Goal: Task Accomplishment & Management: Manage account settings

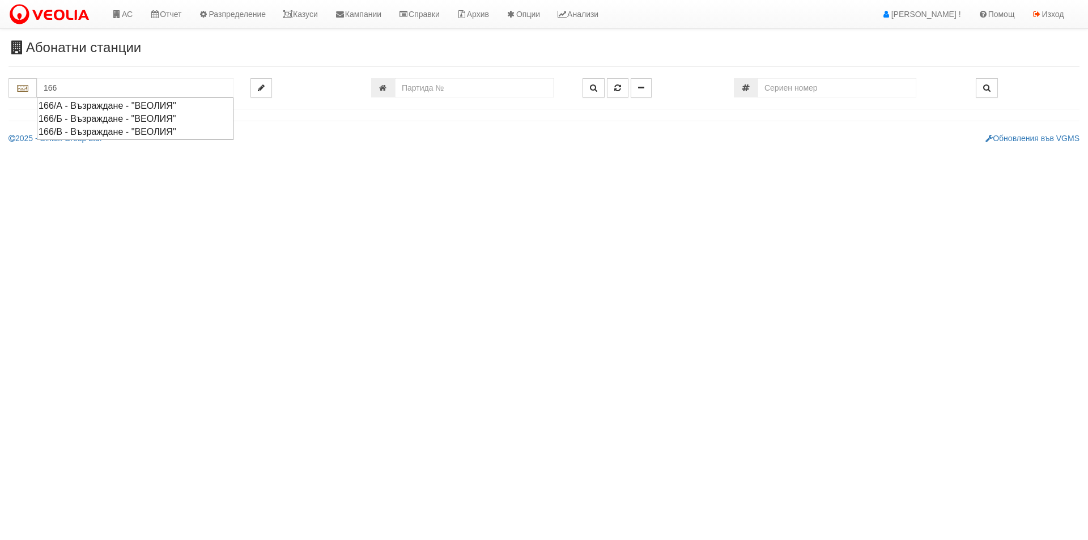
click at [153, 103] on div "166/А - Възраждане - "ВЕОЛИЯ"" at bounding box center [135, 105] width 193 height 13
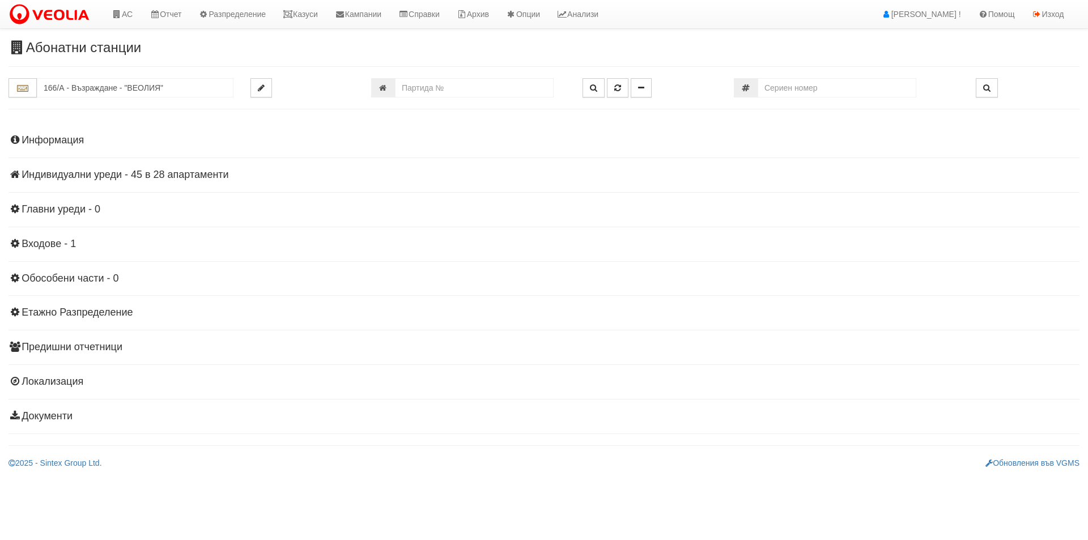
click at [120, 172] on h4 "Индивидуални уреди - 45 в 28 апартаменти" at bounding box center [544, 174] width 1071 height 11
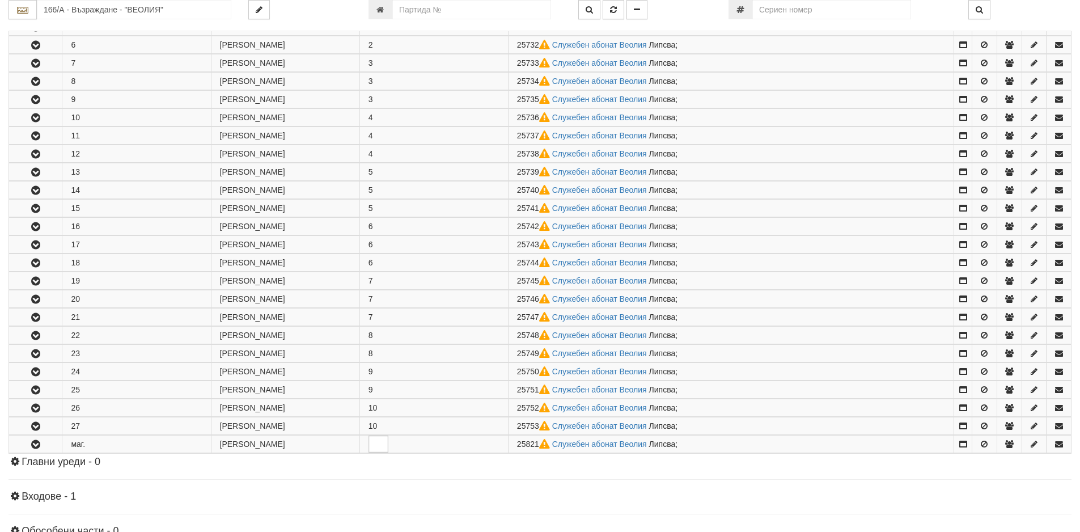
scroll to position [397, 0]
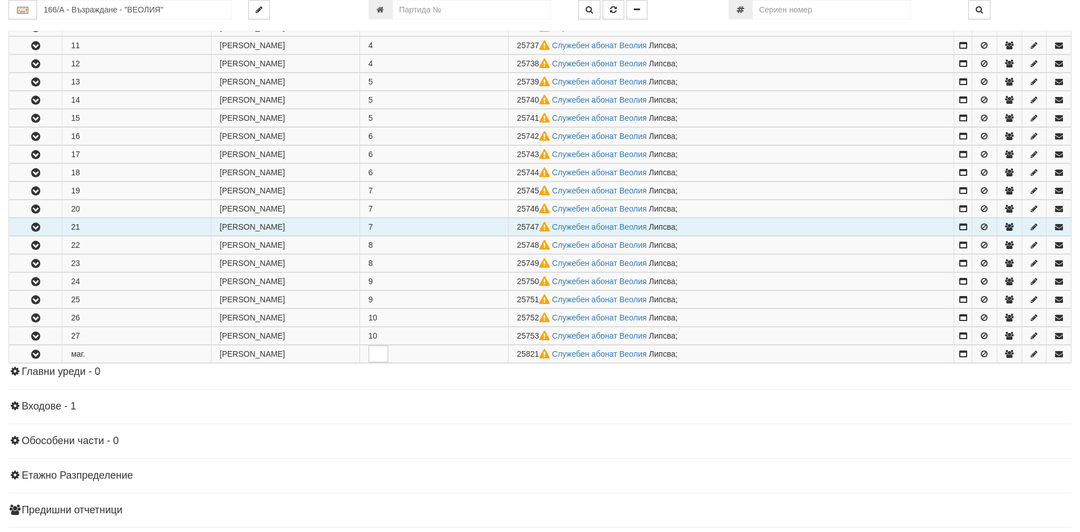
click at [28, 223] on button "button" at bounding box center [35, 226] width 53 height 17
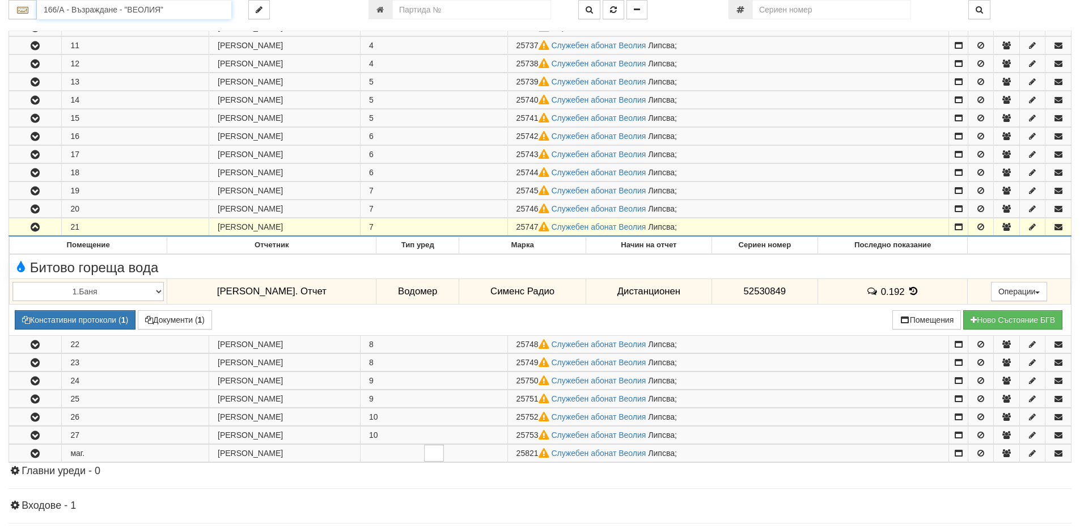
click at [127, 6] on input "166/А - Възраждане - "ВЕОЛИЯ"" at bounding box center [134, 9] width 194 height 19
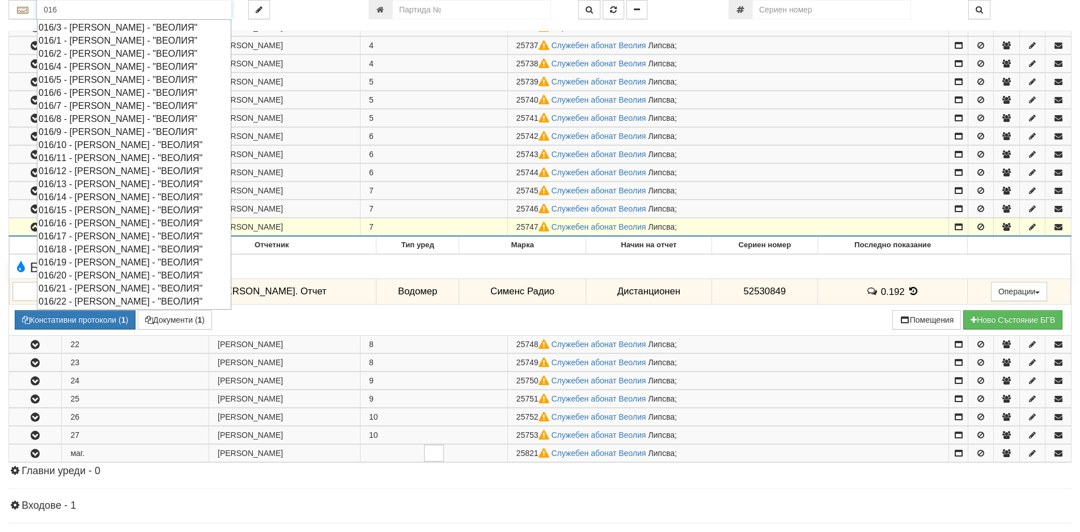
click at [105, 26] on div "016/3 - [PERSON_NAME] - "ВЕОЛИЯ"" at bounding box center [134, 27] width 191 height 13
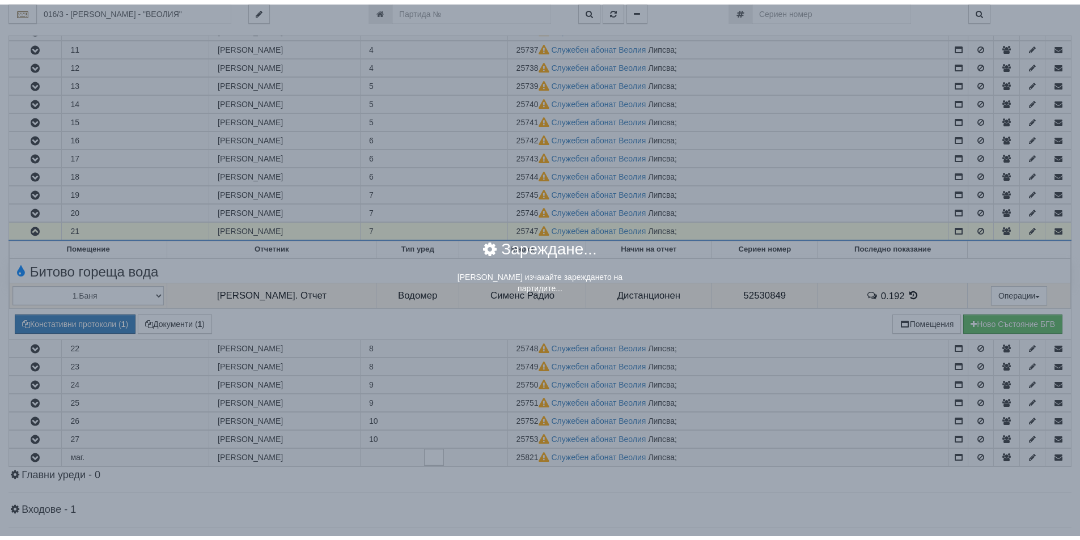
scroll to position [0, 0]
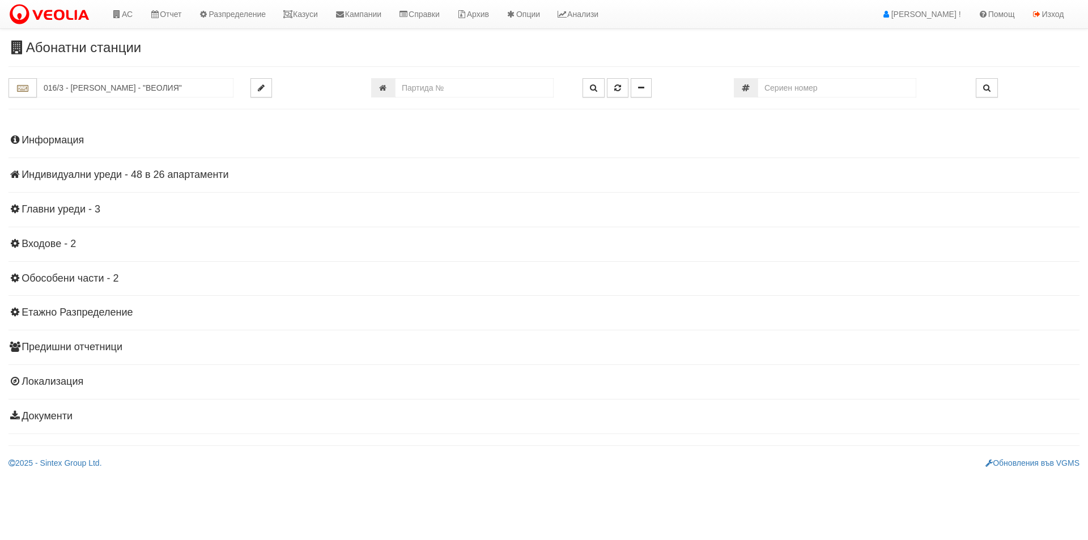
click at [74, 137] on h4 "Информация" at bounding box center [544, 140] width 1071 height 11
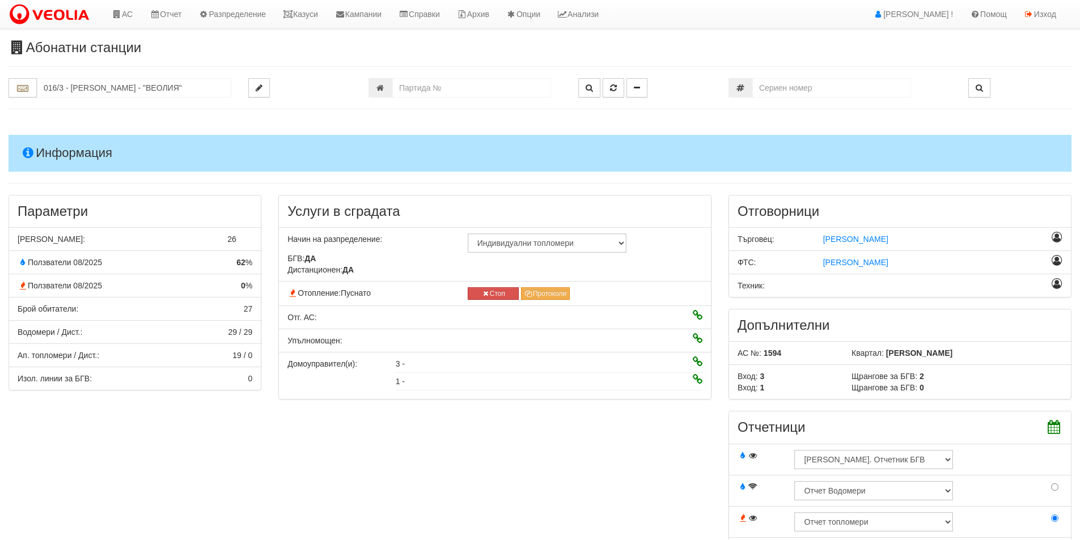
click at [74, 137] on h4 "Информация" at bounding box center [540, 153] width 1063 height 36
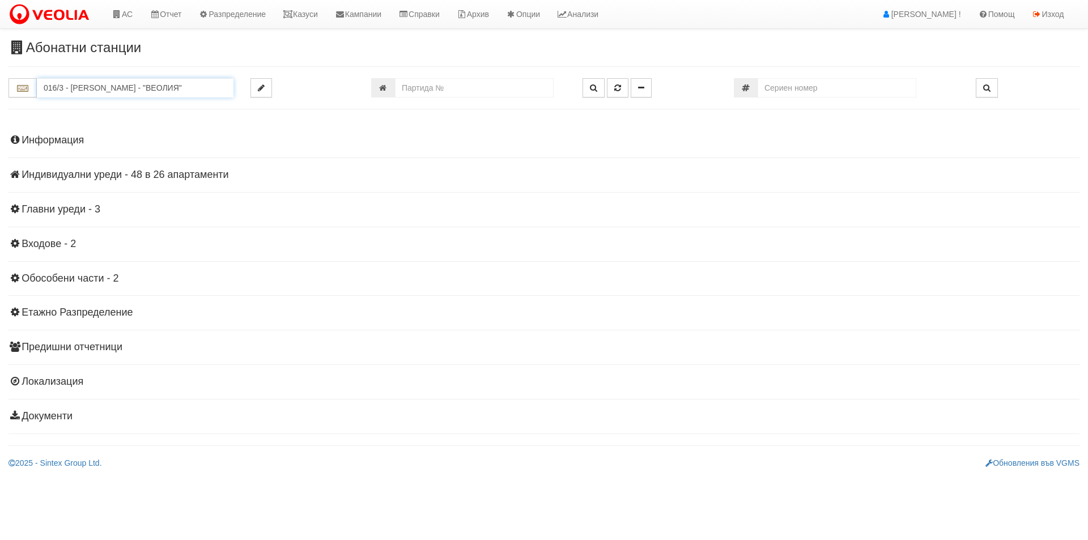
click at [81, 94] on input "016/3 - [PERSON_NAME] - "ВЕОЛИЯ"" at bounding box center [135, 87] width 197 height 19
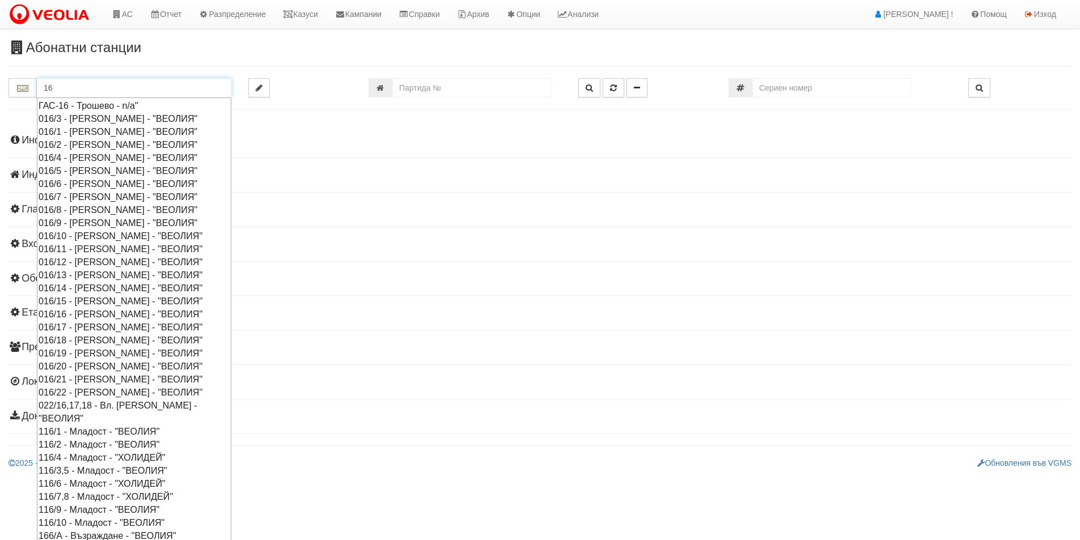
click at [90, 222] on div "016/9 - [PERSON_NAME] - "ВЕОЛИЯ"" at bounding box center [134, 222] width 191 height 13
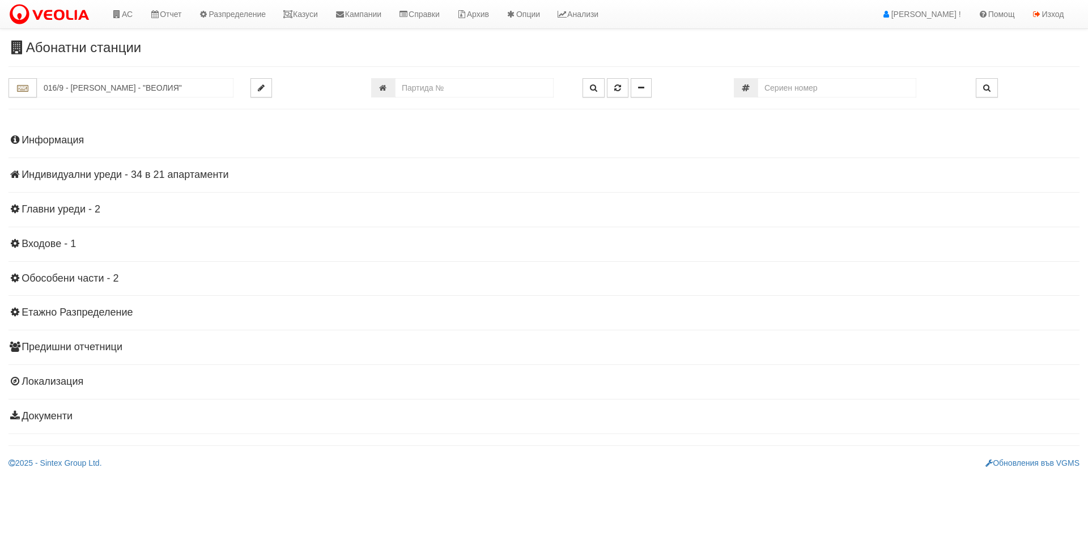
click at [45, 131] on div "Информация Параметри Брой Апартаменти: 21 Ползватели 08/2025 52 % 0 % 21" at bounding box center [544, 277] width 1071 height 313
click at [52, 135] on h4 "Информация" at bounding box center [544, 140] width 1071 height 11
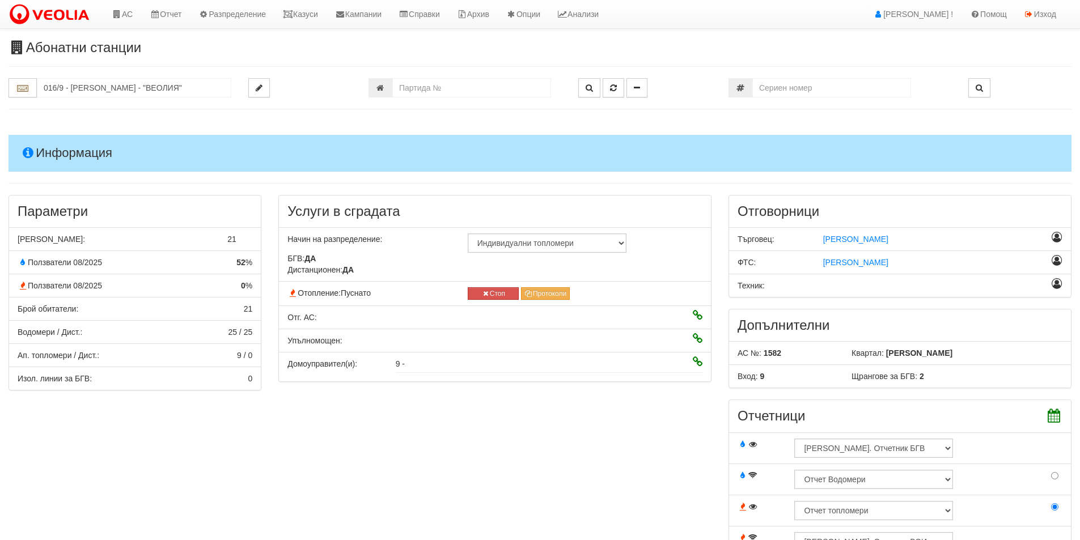
click at [52, 135] on h4 "Информация" at bounding box center [540, 153] width 1063 height 36
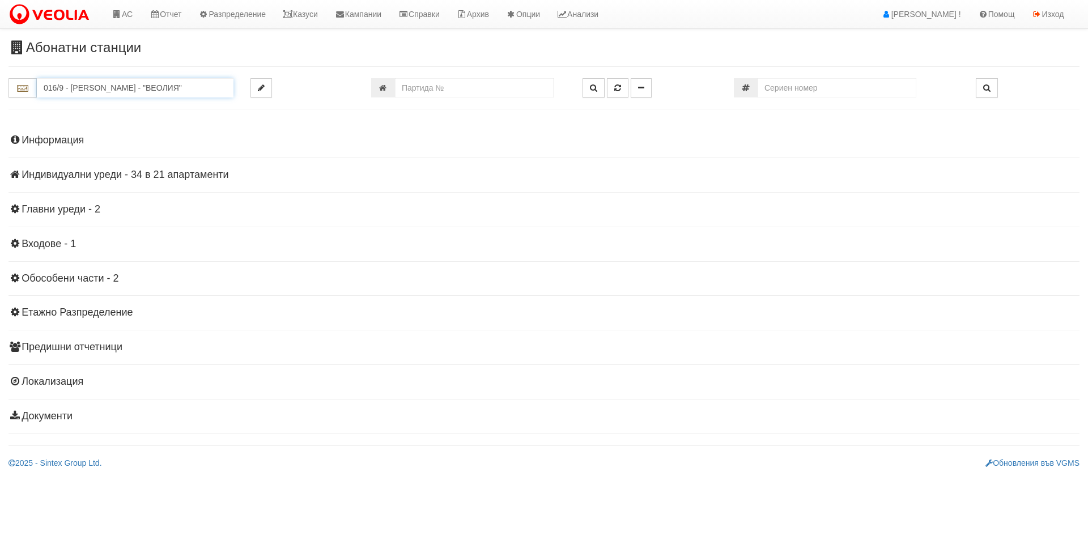
click at [81, 86] on input "016/9 - Орхид Хилс - "ВЕОЛИЯ"" at bounding box center [135, 87] width 197 height 19
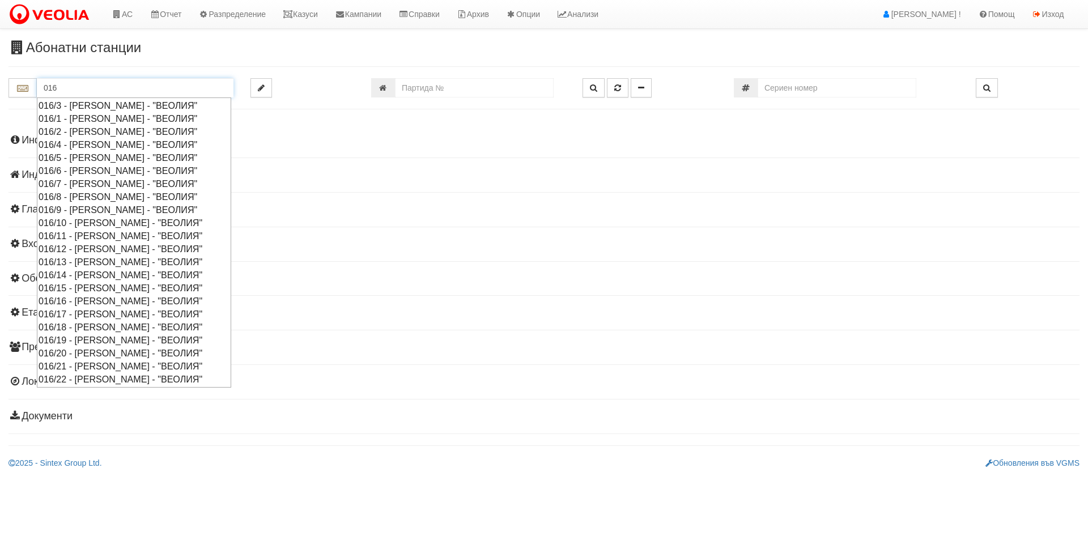
click at [84, 224] on div "016/10 - Орхид Хилс - "ВЕОЛИЯ"" at bounding box center [134, 222] width 191 height 13
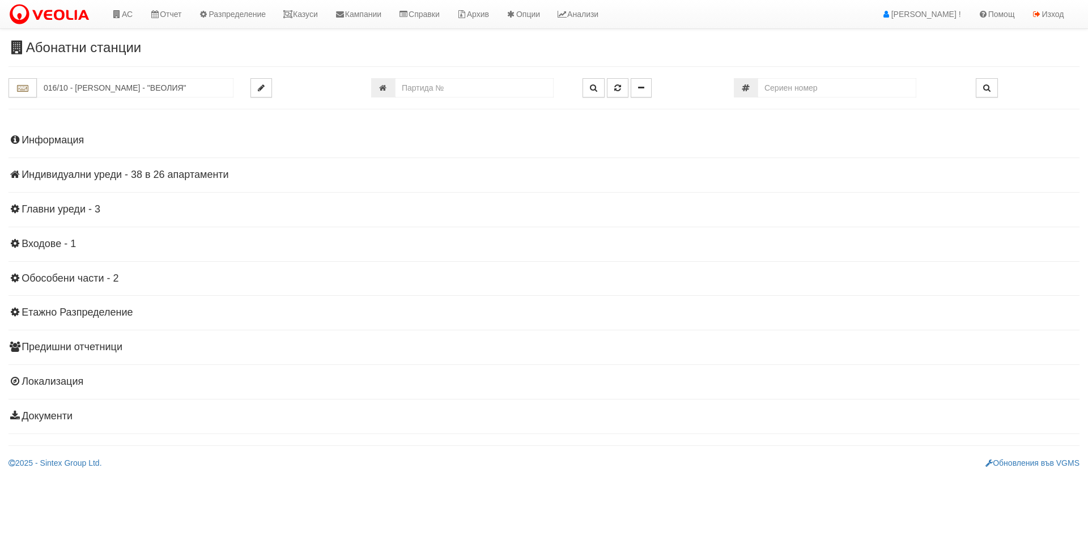
click at [52, 139] on h4 "Информация" at bounding box center [544, 140] width 1071 height 11
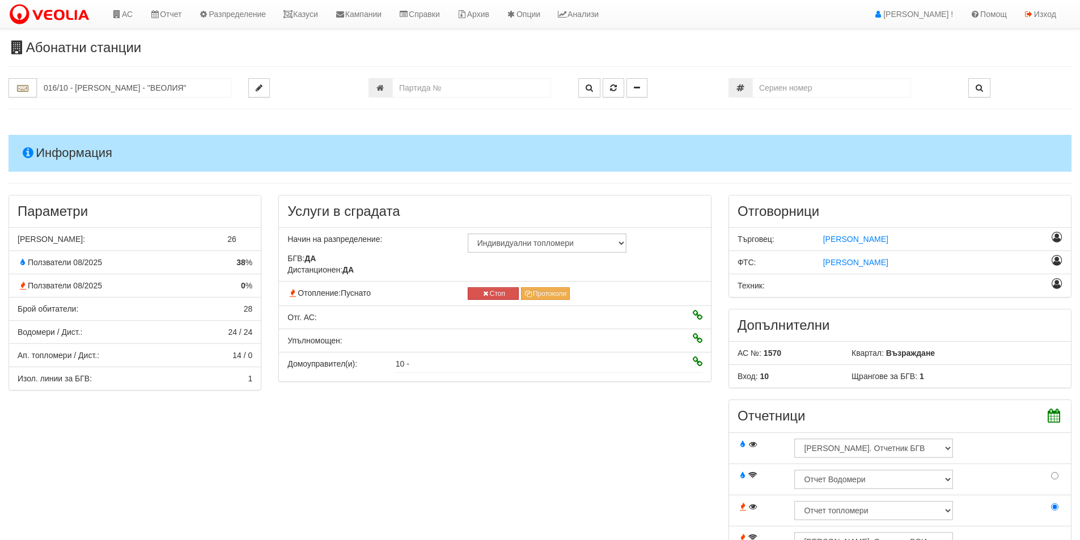
drag, startPoint x: 51, startPoint y: 139, endPoint x: 58, endPoint y: 134, distance: 9.3
click at [50, 139] on h4 "Информация" at bounding box center [540, 153] width 1063 height 36
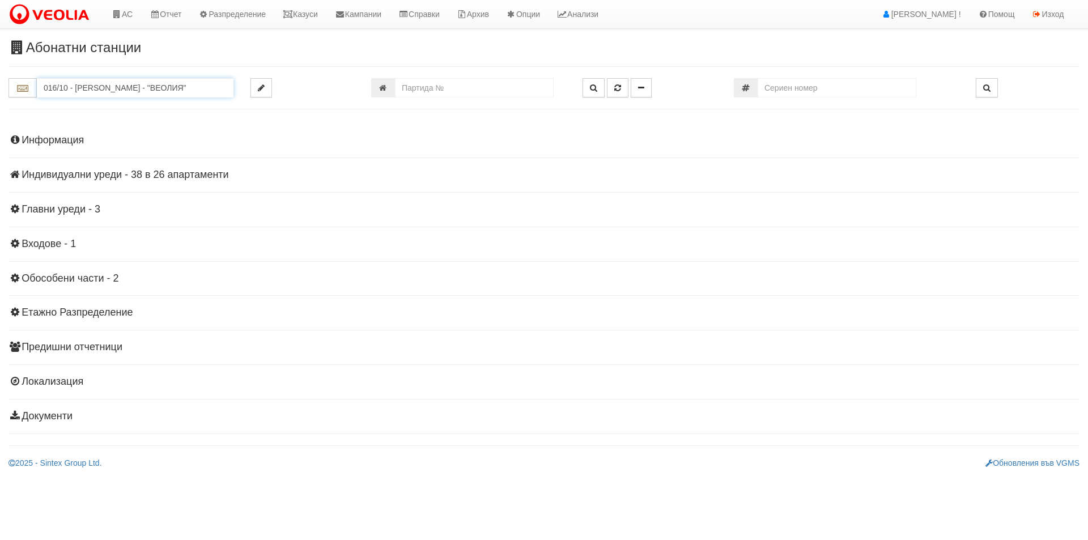
click at [99, 85] on input "016/10 - Орхид Хилс - "ВЕОЛИЯ"" at bounding box center [135, 87] width 197 height 19
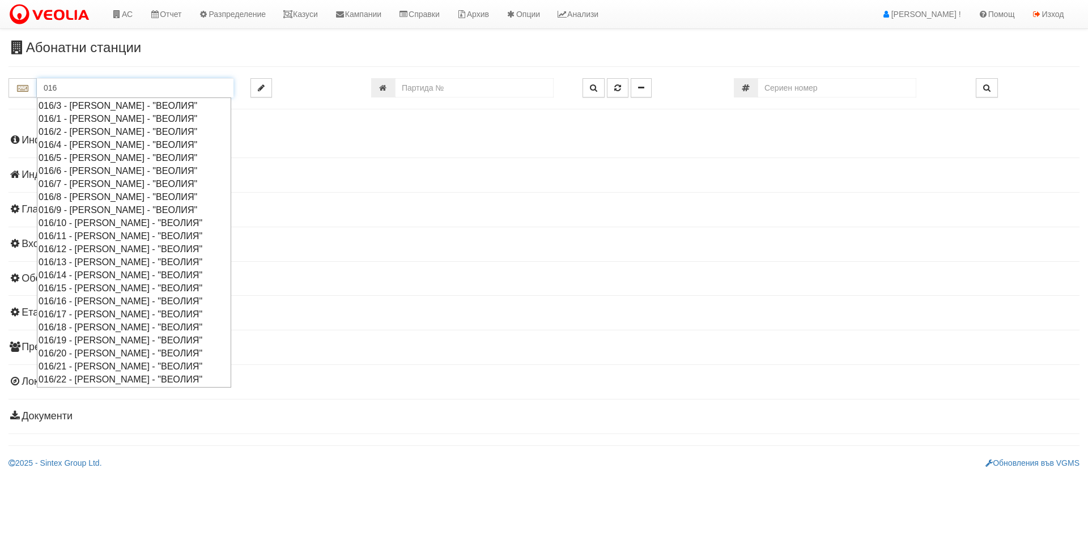
click at [87, 308] on div "016/17 - Орхид Хилс - "ВЕОЛИЯ"" at bounding box center [134, 314] width 191 height 13
type input "016/17 - Орхид Хилс - "ВЕОЛИЯ""
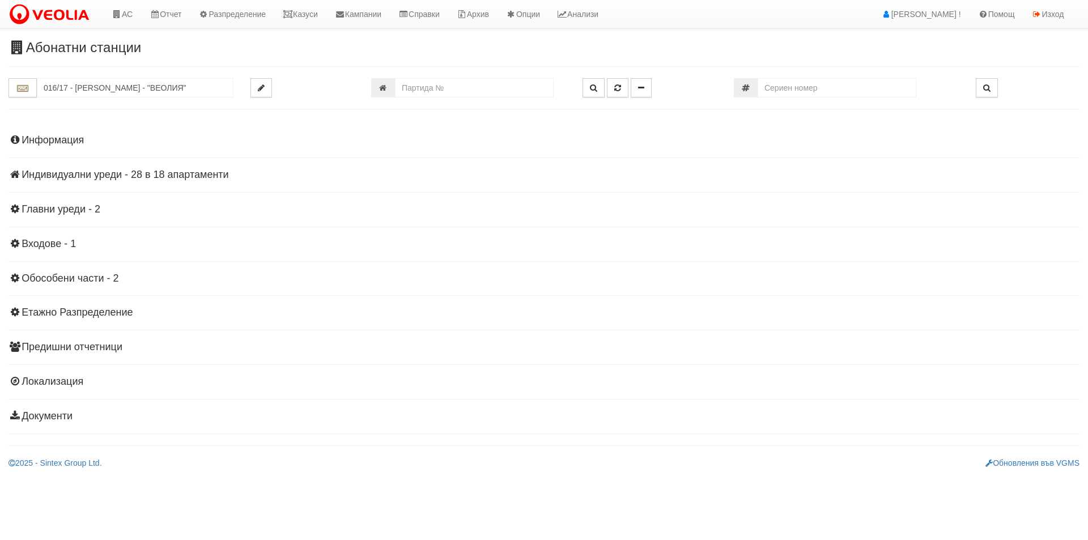
click at [90, 147] on div "Информация Параметри Брой Апартаменти: 18 Ползватели 08/2025 17 % 0 % 34" at bounding box center [544, 277] width 1071 height 313
click at [61, 141] on h4 "Информация" at bounding box center [544, 140] width 1071 height 11
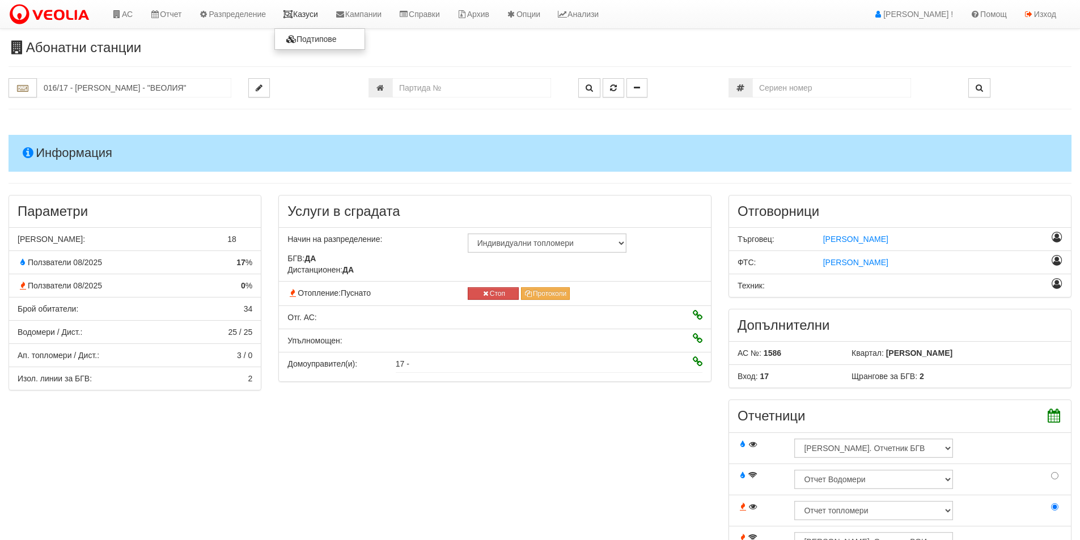
click at [293, 15] on icon at bounding box center [288, 14] width 10 height 8
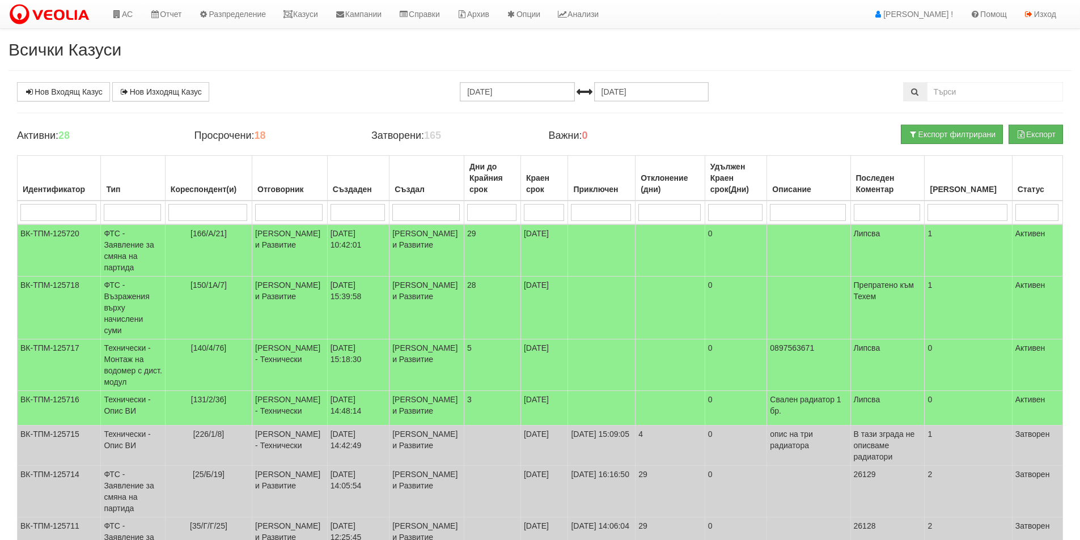
click at [206, 209] on input "search" at bounding box center [207, 212] width 79 height 17
type input "16"
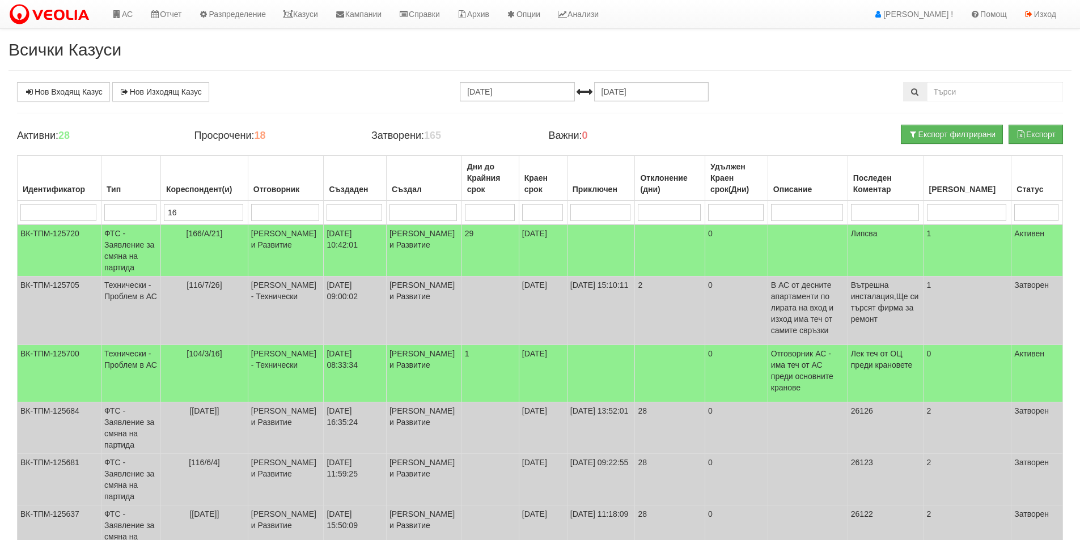
type input "1"
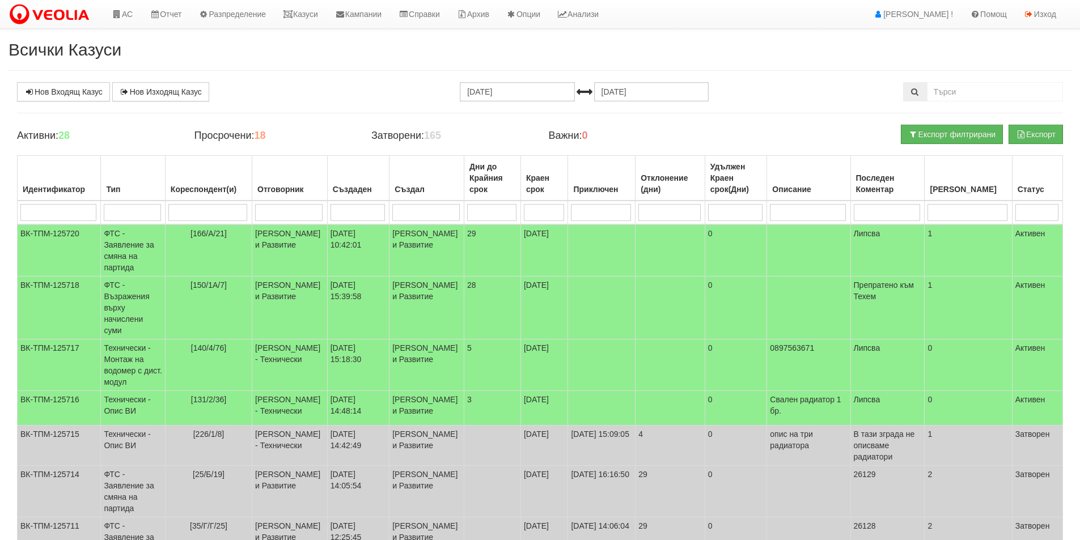
drag, startPoint x: 937, startPoint y: 101, endPoint x: 941, endPoint y: 95, distance: 7.7
click at [937, 100] on div "Нов Входящ Казус Нов Изходящ Казус 30.08.2025 30.09.2025 Зареждане на казусите.…" at bounding box center [540, 448] width 1063 height 733
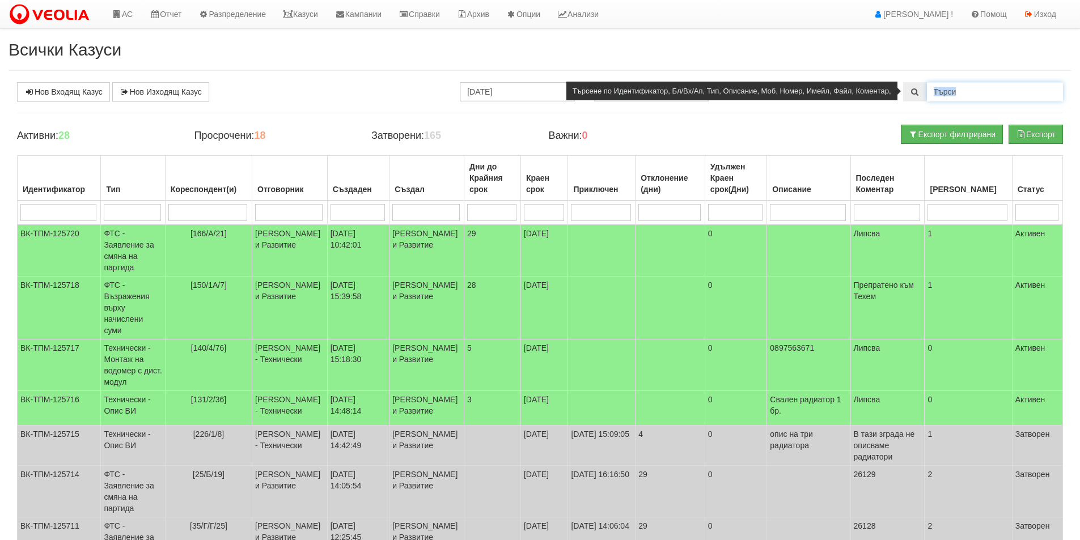
click at [942, 92] on input "text" at bounding box center [995, 91] width 136 height 19
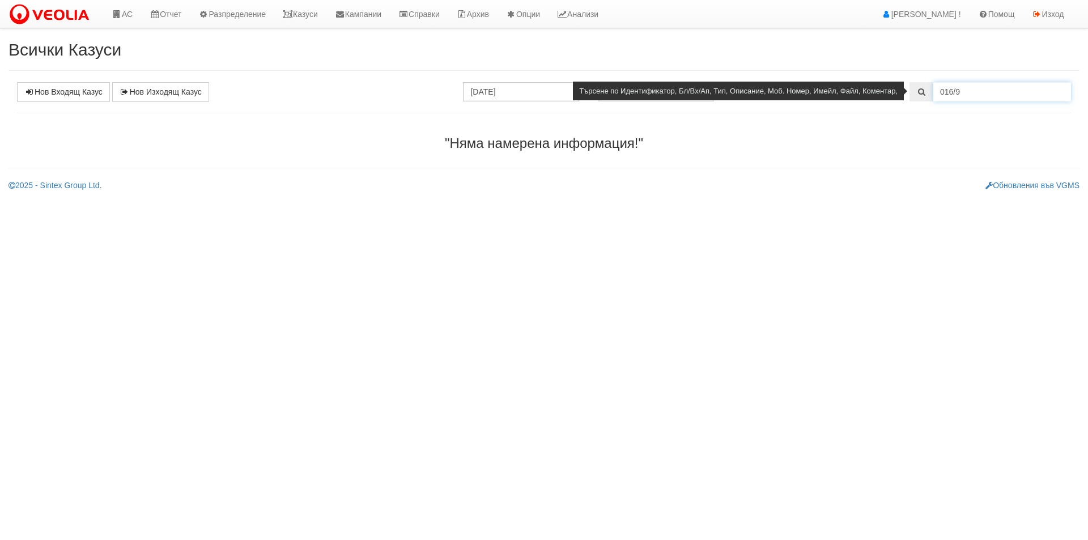
drag, startPoint x: 944, startPoint y: 88, endPoint x: 929, endPoint y: 91, distance: 14.9
click at [929, 91] on div "016/9" at bounding box center [991, 91] width 162 height 19
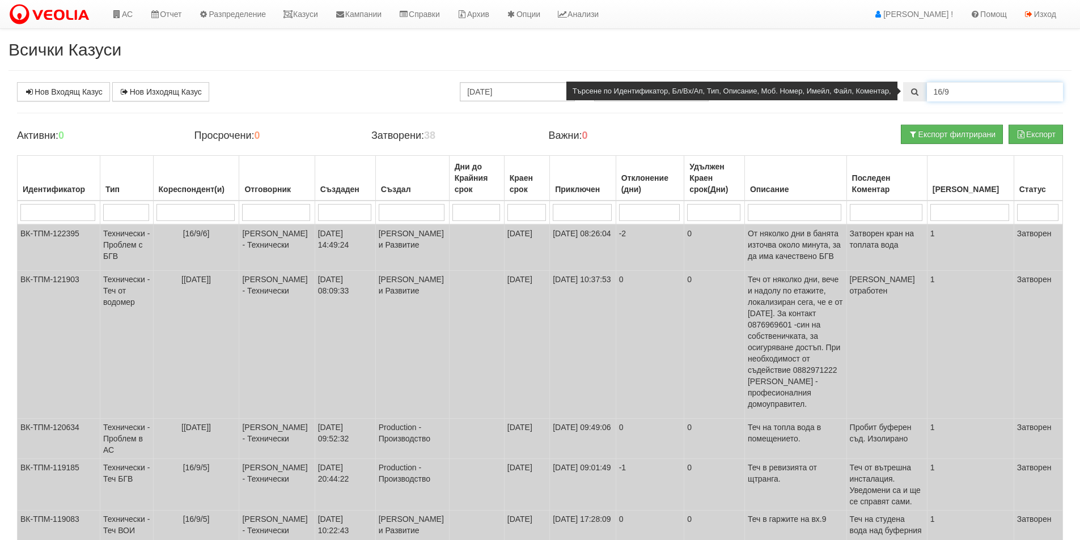
click at [997, 88] on input "16/9" at bounding box center [995, 91] width 136 height 19
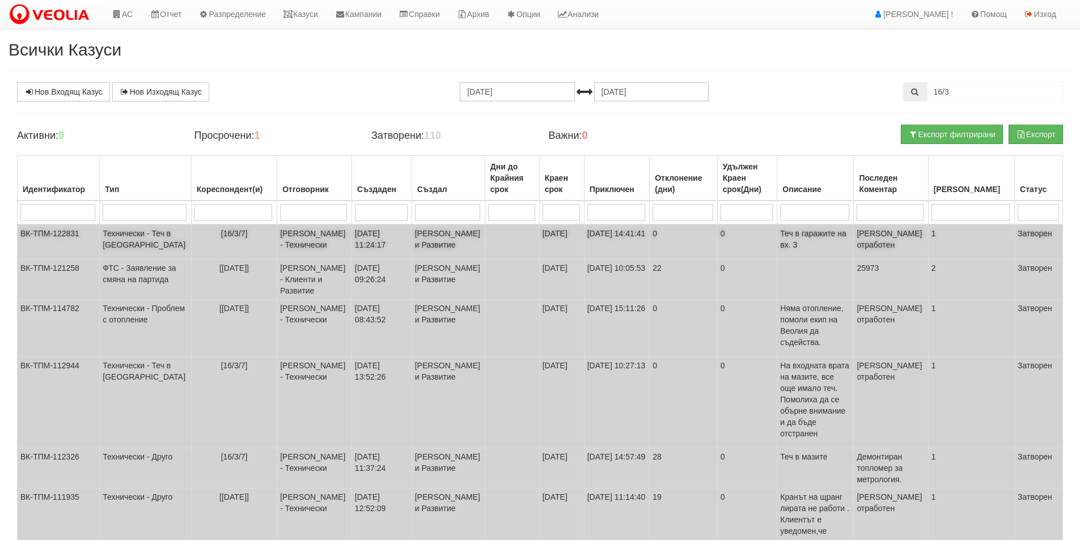
click at [411, 241] on td "Иван Велев - Клиенти и Развитие" at bounding box center [447, 241] width 73 height 35
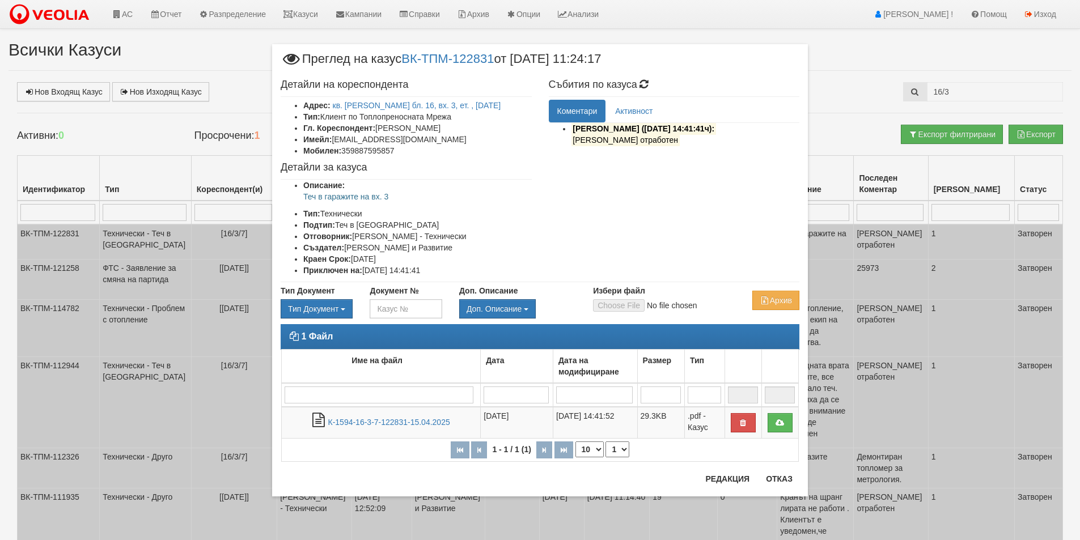
click at [897, 94] on div "× Преглед на казус ВК-ТПМ-122831 от 15/04/2025 11:24:17 Детайли на кореспондент…" at bounding box center [540, 270] width 1080 height 540
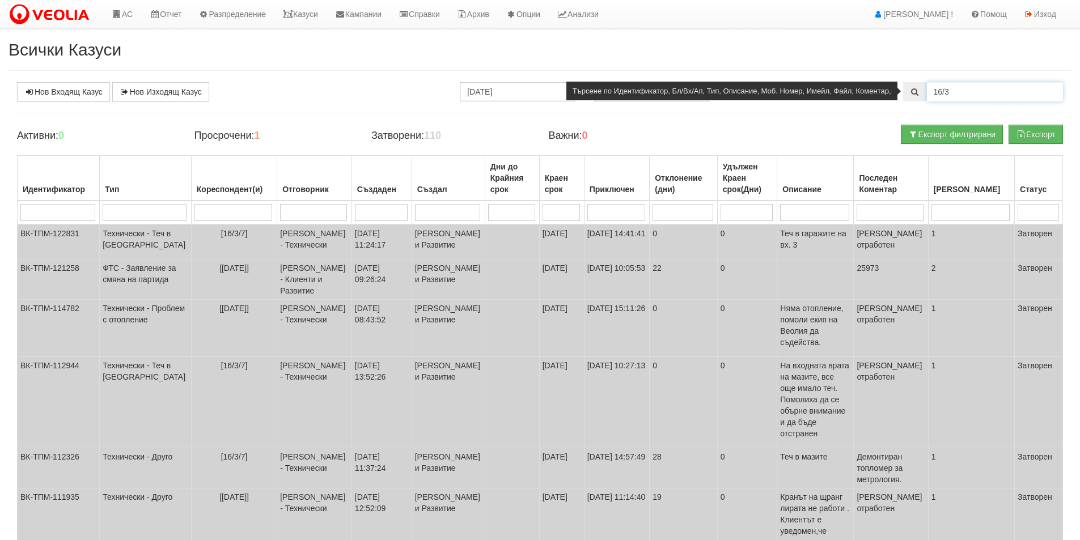
drag, startPoint x: 951, startPoint y: 90, endPoint x: 908, endPoint y: 95, distance: 43.4
click at [904, 92] on div "16/3" at bounding box center [983, 91] width 160 height 19
type input "16/10"
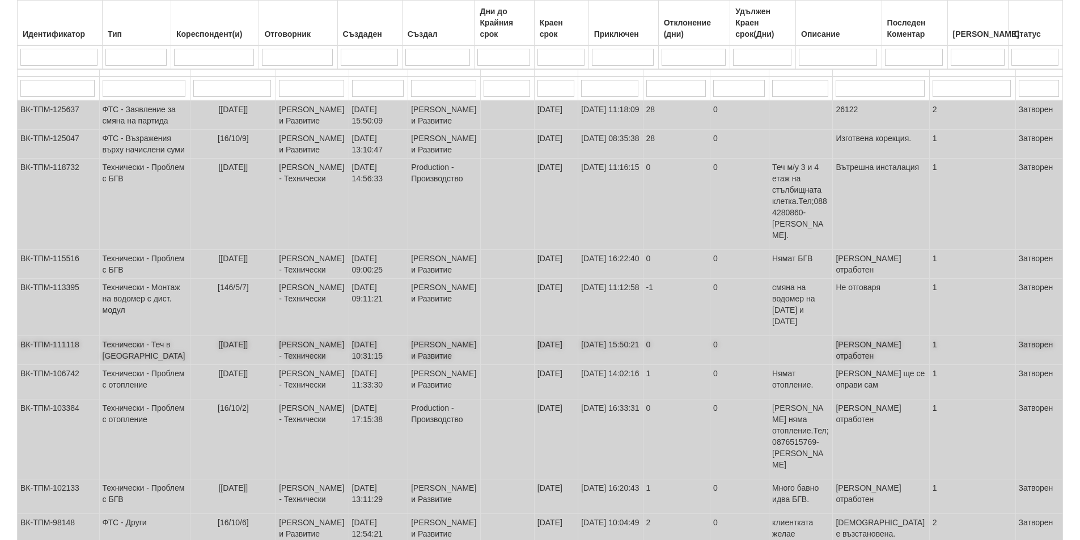
scroll to position [227, 0]
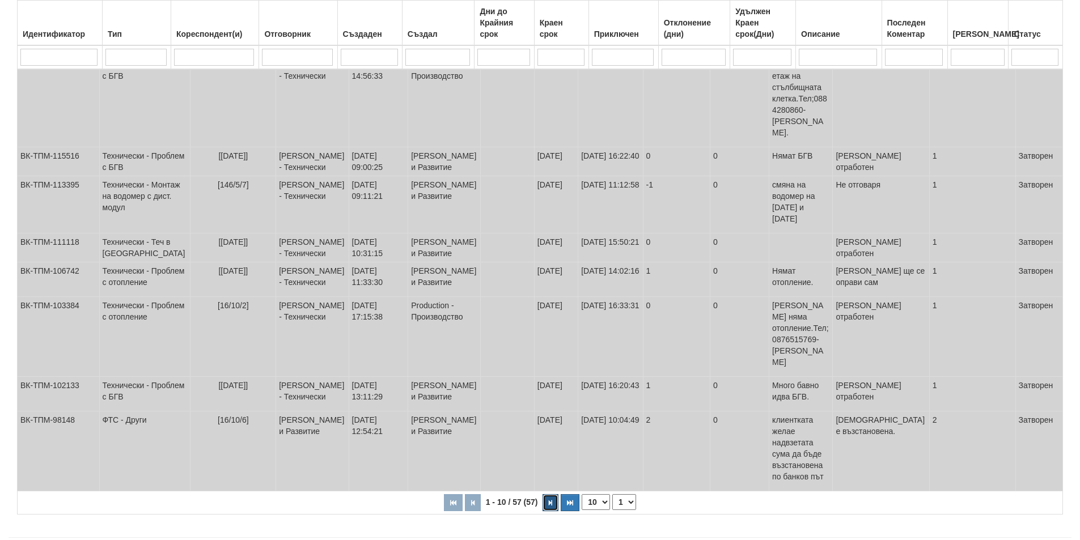
click at [546, 494] on button "button" at bounding box center [550, 502] width 16 height 17
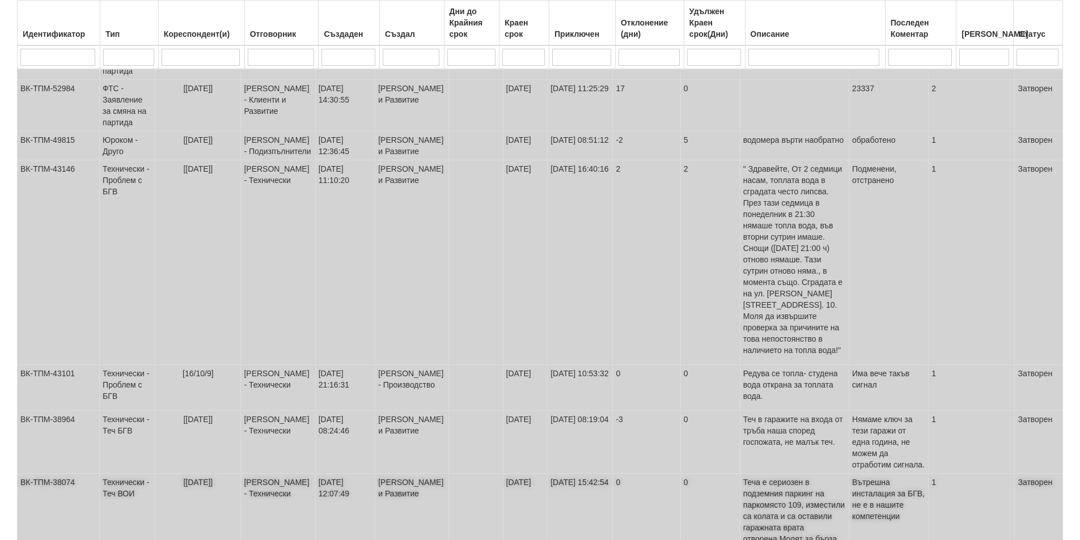
scroll to position [414, 0]
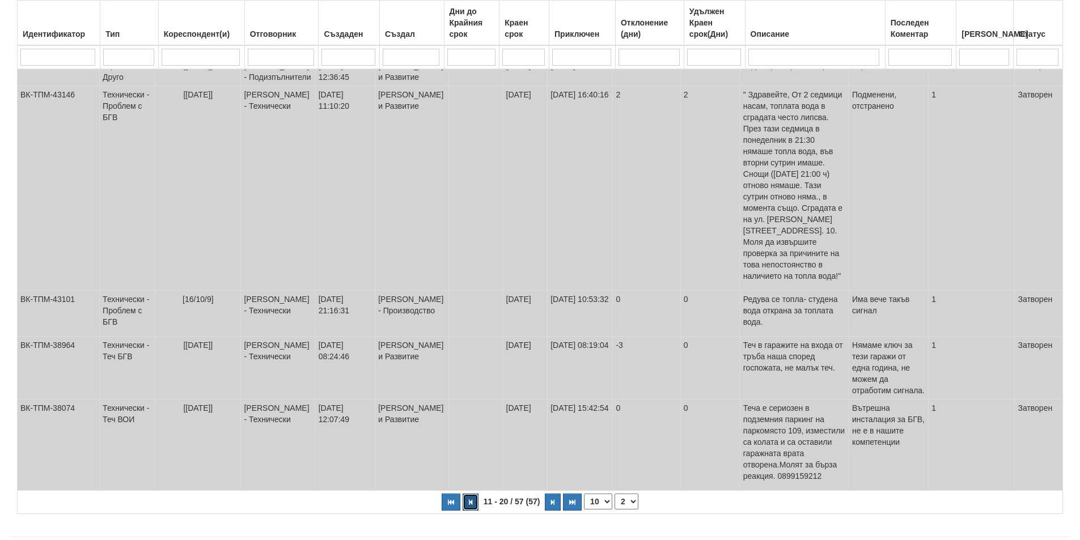
click at [470, 494] on button "button" at bounding box center [470, 502] width 16 height 17
select select "1"
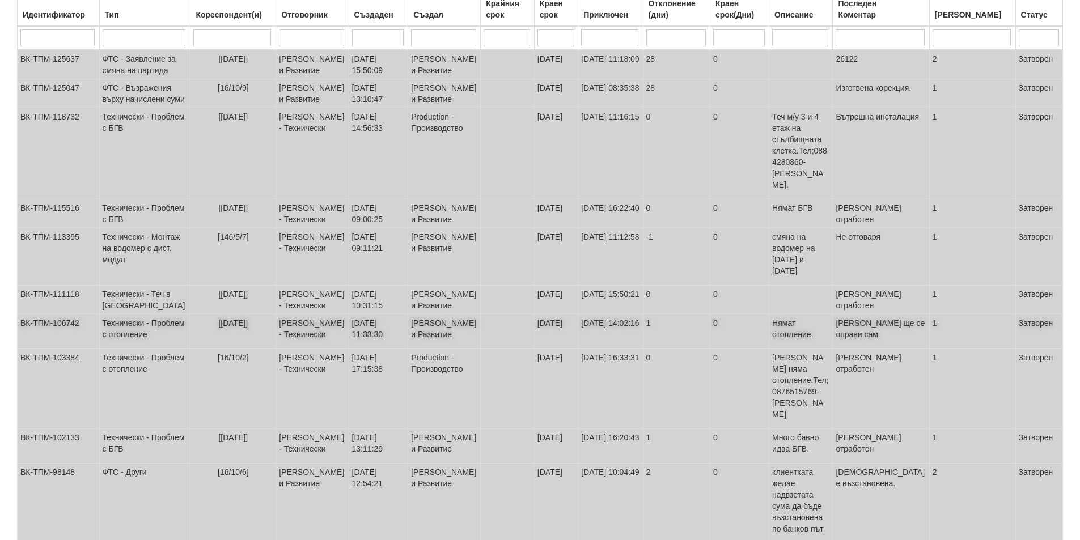
scroll to position [125, 0]
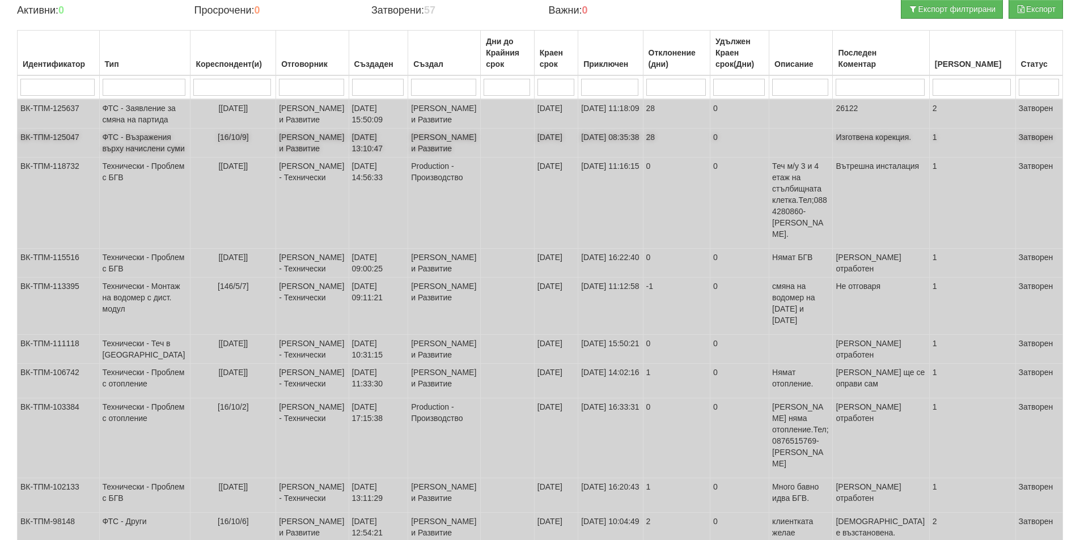
click at [353, 158] on td "18/08/2025 13:10:47" at bounding box center [379, 143] width 60 height 29
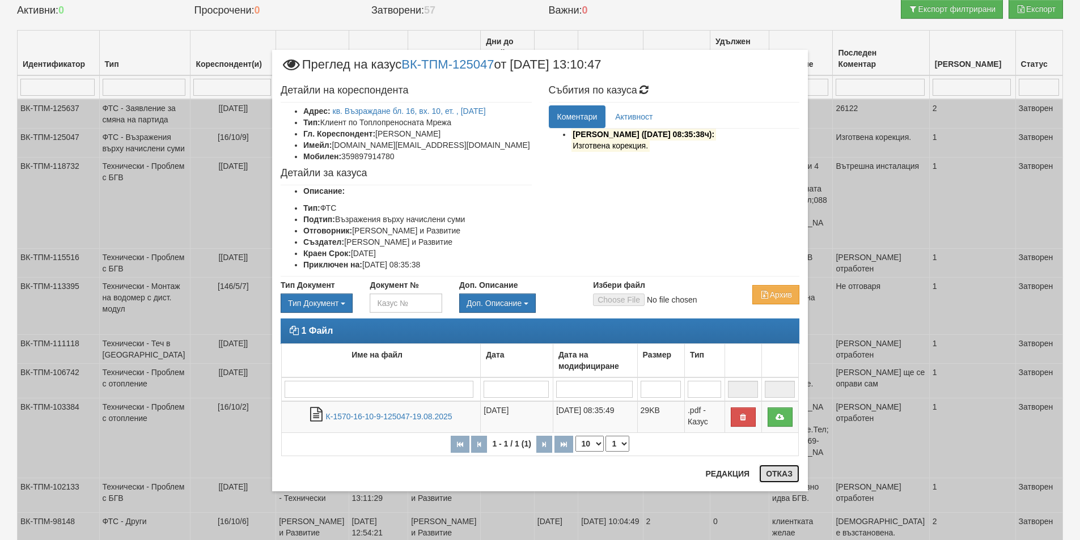
click at [784, 474] on button "Отказ" at bounding box center [779, 474] width 40 height 18
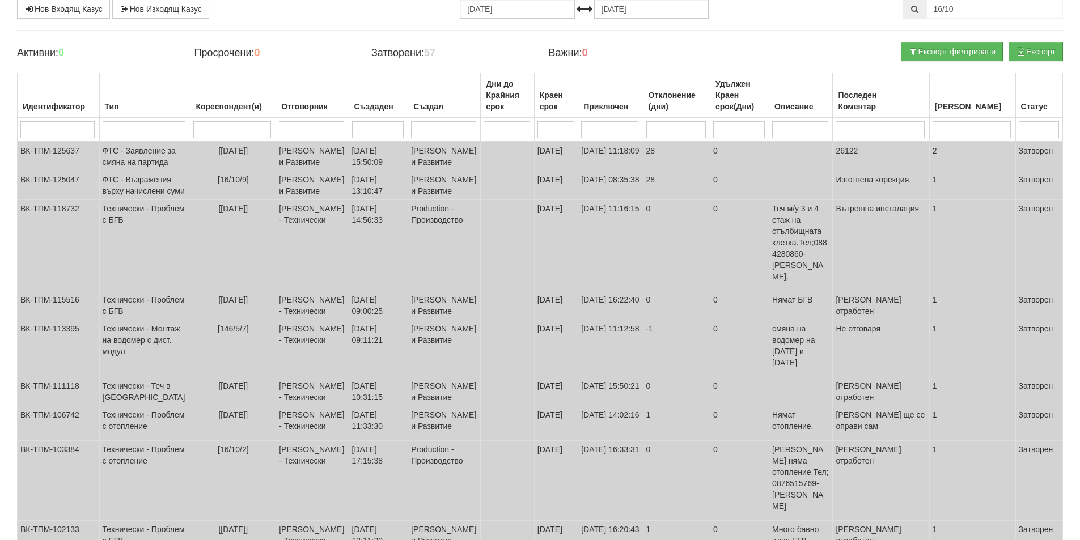
scroll to position [12, 0]
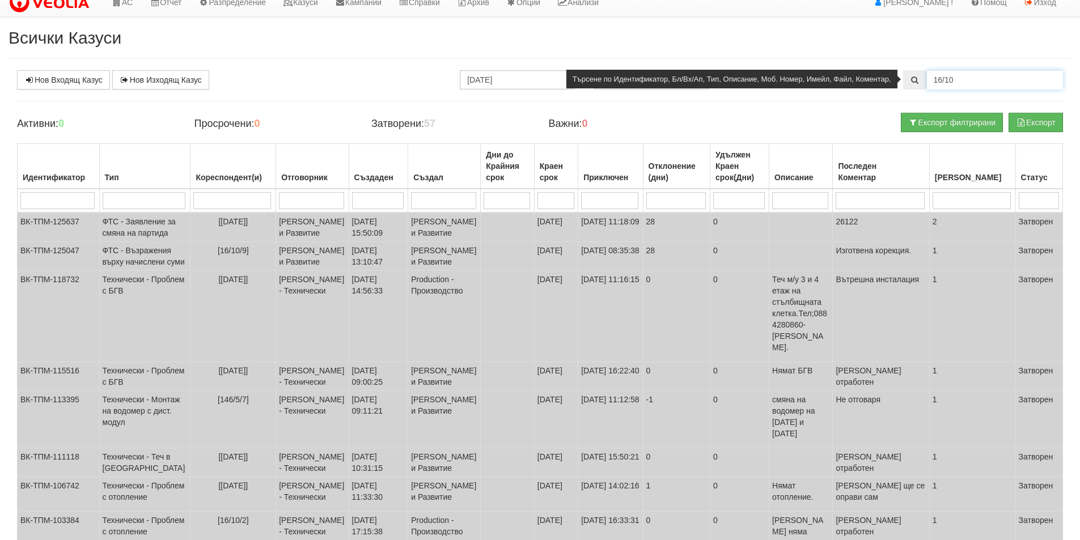
click at [980, 82] on input "16/10" at bounding box center [995, 79] width 136 height 19
type input "16/17"
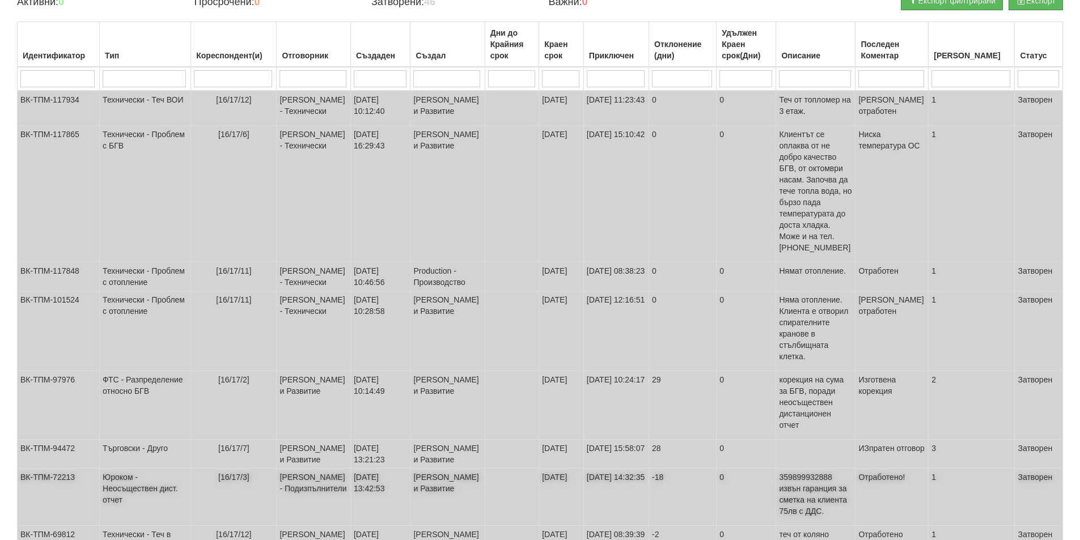
scroll to position [113, 0]
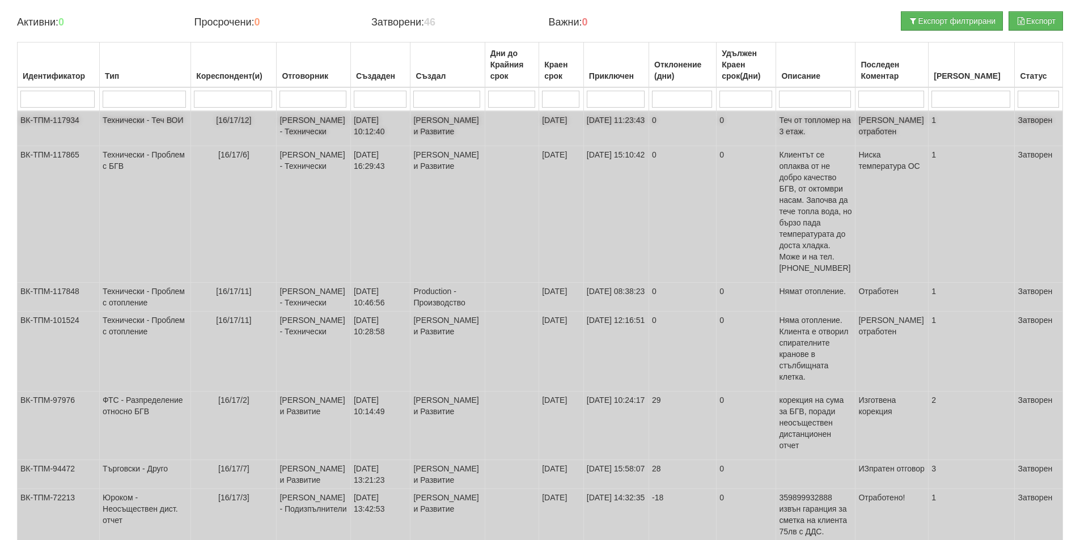
click at [277, 146] on td "Дончо Дончев - Технически" at bounding box center [314, 128] width 74 height 35
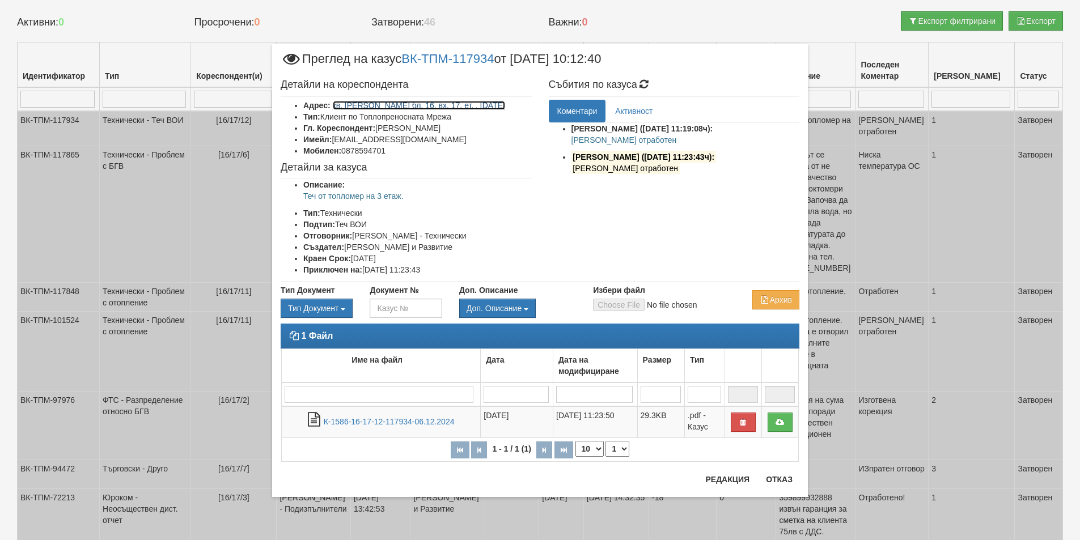
click at [472, 107] on link "кв. Орхид Хилс бл. 16, вх. 17, ет. , ап. 12" at bounding box center [419, 105] width 172 height 9
click at [775, 477] on button "Отказ" at bounding box center [779, 479] width 40 height 18
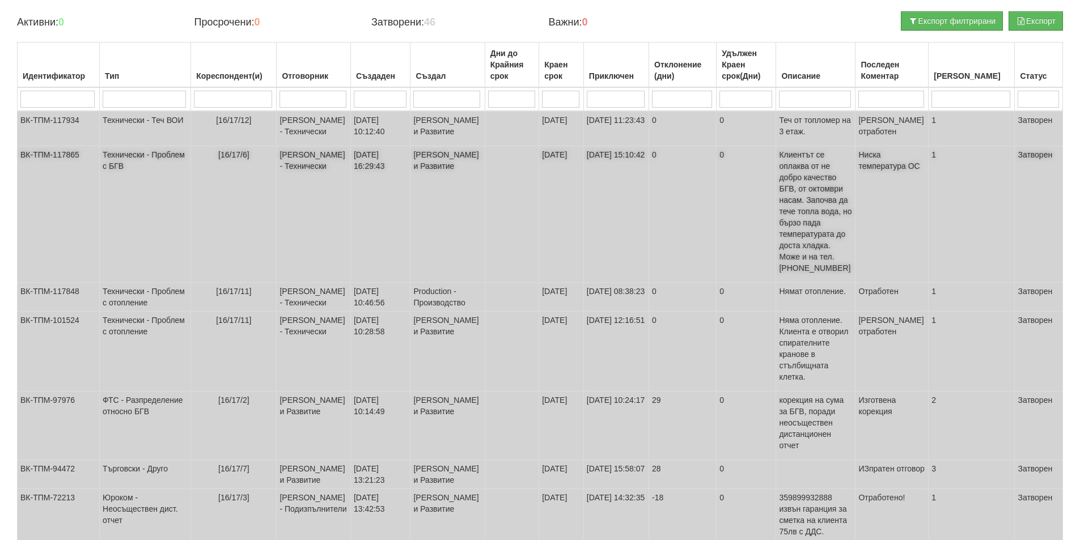
click at [290, 201] on td "Бойко Петков - Технически" at bounding box center [314, 214] width 74 height 137
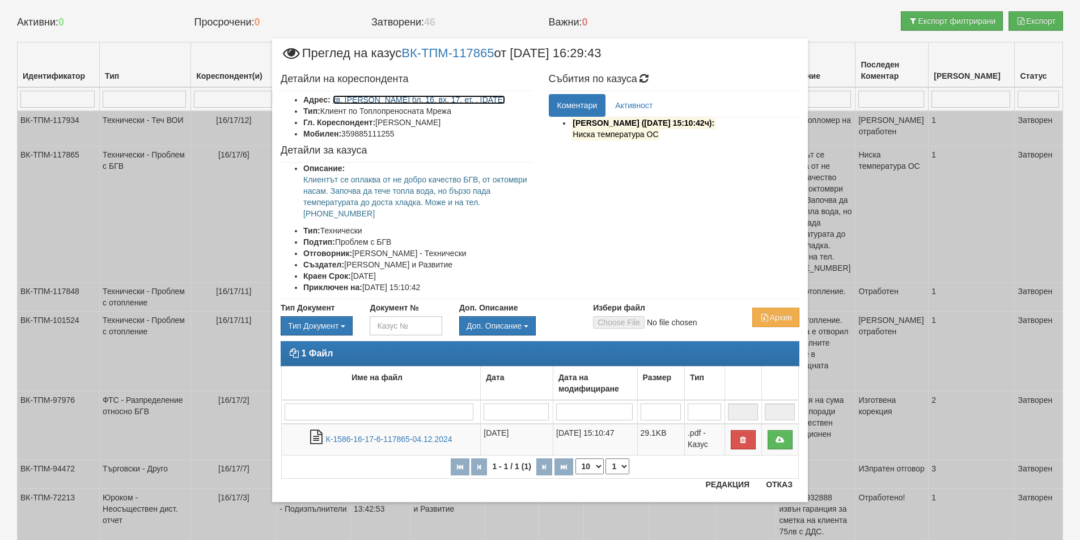
click at [427, 101] on link "кв. Орхид Хилс бл. 16, вх. 17, ет. , ап. 6" at bounding box center [419, 99] width 172 height 9
click at [142, 12] on div "× Преглед на казус ВК-ТПМ-117865 от 02/12/2024 16:29:43 Детайли на кореспондент…" at bounding box center [540, 270] width 1080 height 540
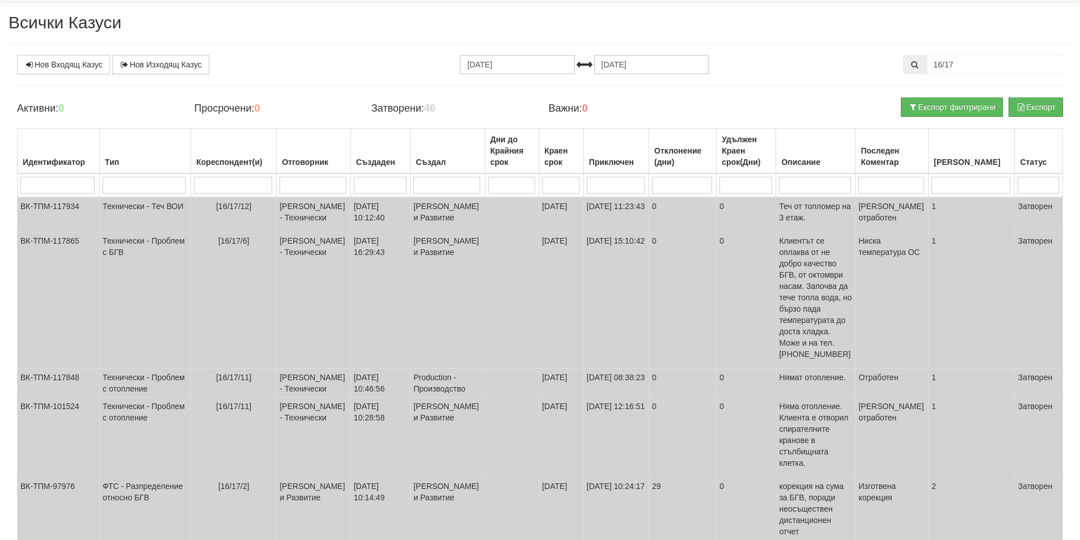
scroll to position [0, 0]
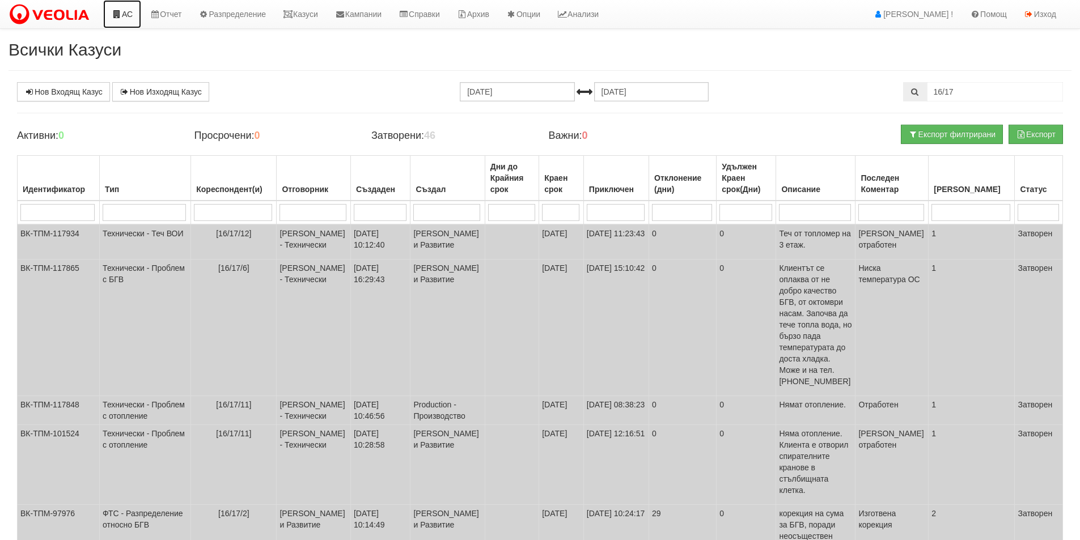
click at [135, 16] on link "АС" at bounding box center [122, 14] width 38 height 28
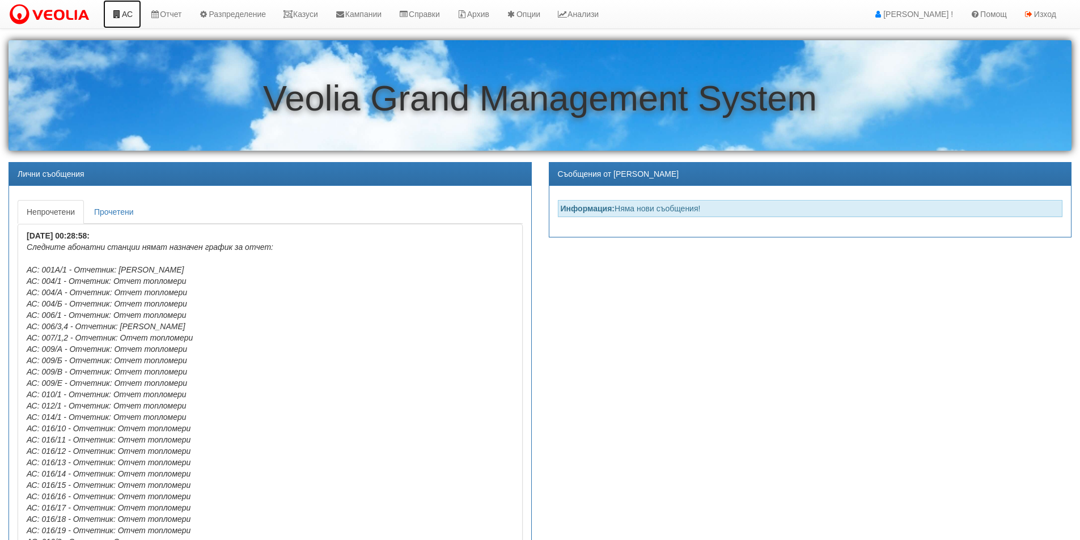
click at [116, 22] on link "АС" at bounding box center [122, 14] width 38 height 28
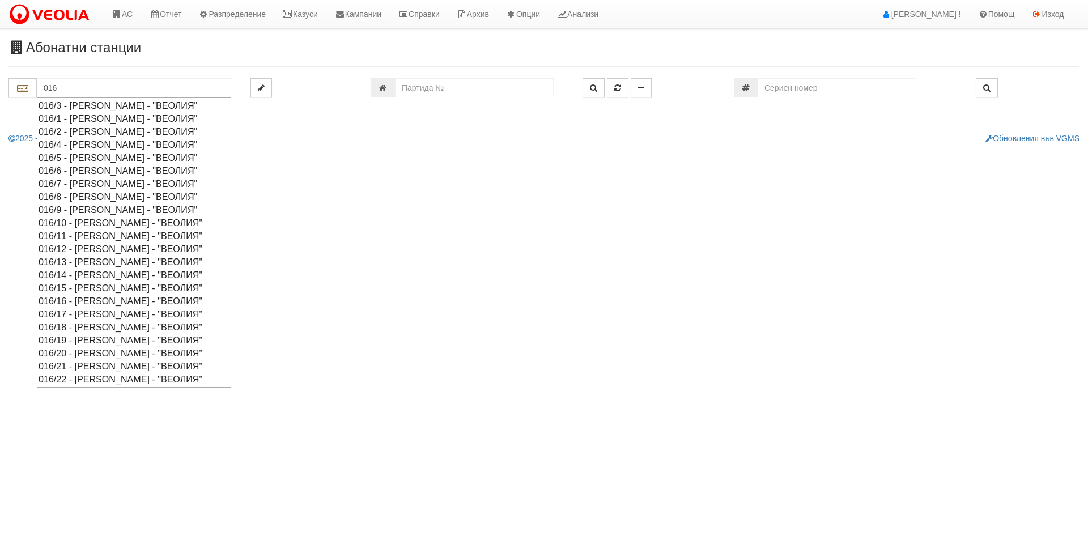
click at [101, 208] on div "016/9 - Орхид Хилс - "ВЕОЛИЯ"" at bounding box center [134, 209] width 191 height 13
type input "016/9 - [PERSON_NAME] - "ВЕОЛИЯ""
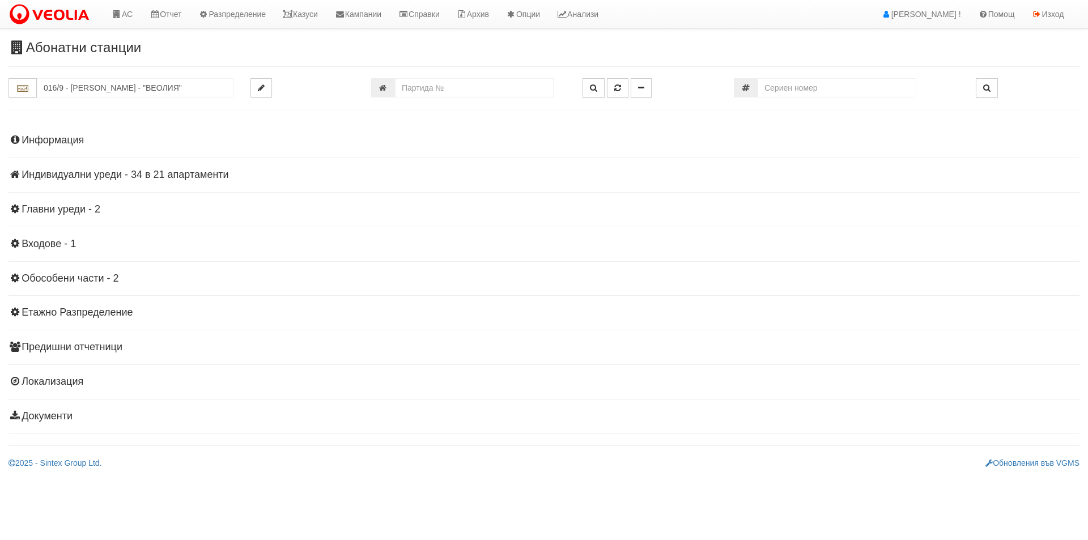
drag, startPoint x: 63, startPoint y: 141, endPoint x: 255, endPoint y: 166, distance: 193.8
click at [63, 141] on h4 "Информация" at bounding box center [544, 140] width 1071 height 11
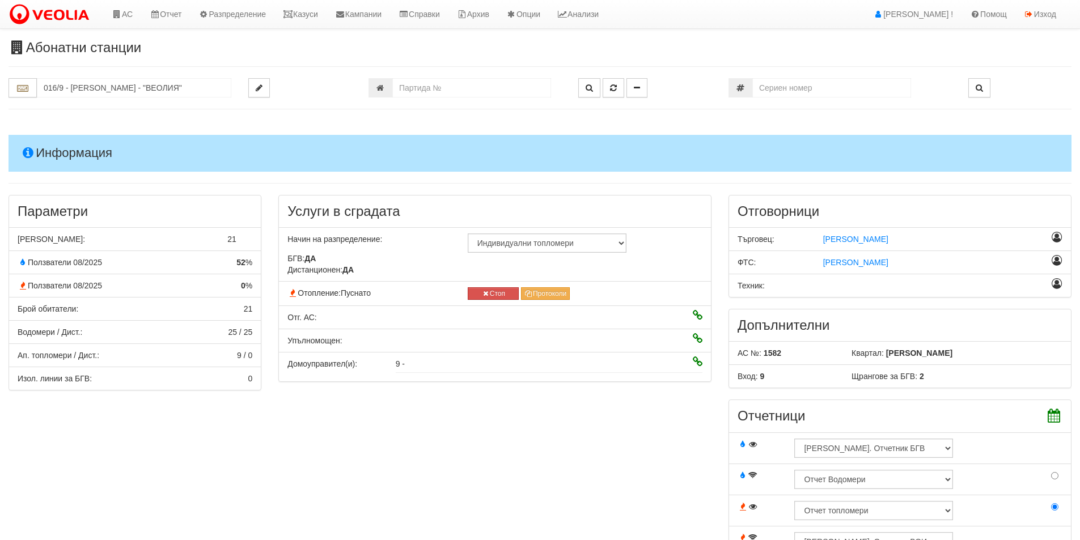
click at [695, 360] on icon at bounding box center [698, 362] width 10 height 8
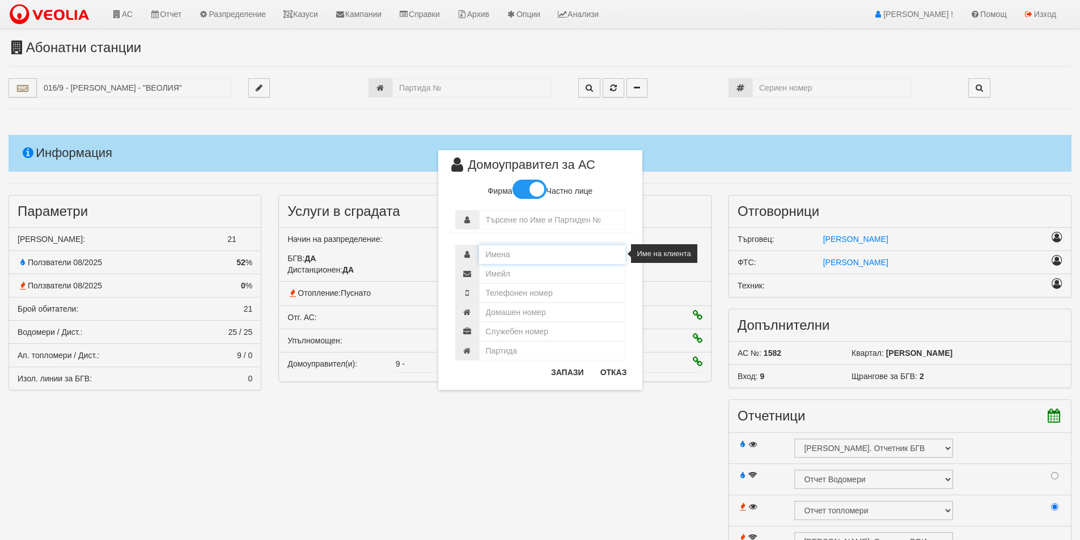
click at [519, 256] on input "text" at bounding box center [552, 254] width 146 height 19
type input "Хоум Мениджмънт Варна"
click at [558, 288] on input "text" at bounding box center [552, 292] width 146 height 19
type input "0882 971 222"
click at [568, 376] on button "Запази" at bounding box center [567, 372] width 46 height 18
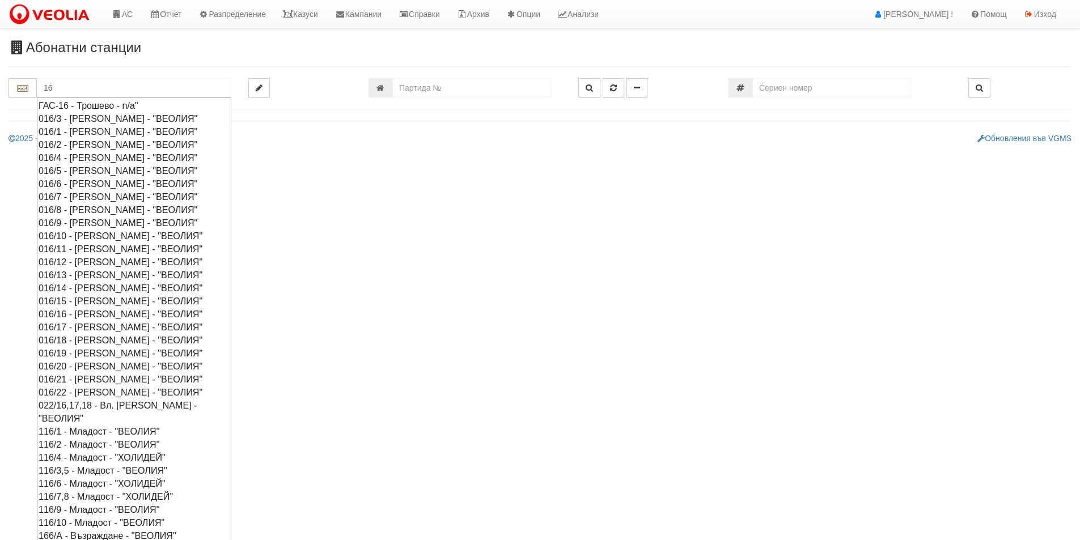
click at [114, 121] on div "016/3 - [PERSON_NAME] - "ВЕОЛИЯ"" at bounding box center [134, 118] width 191 height 13
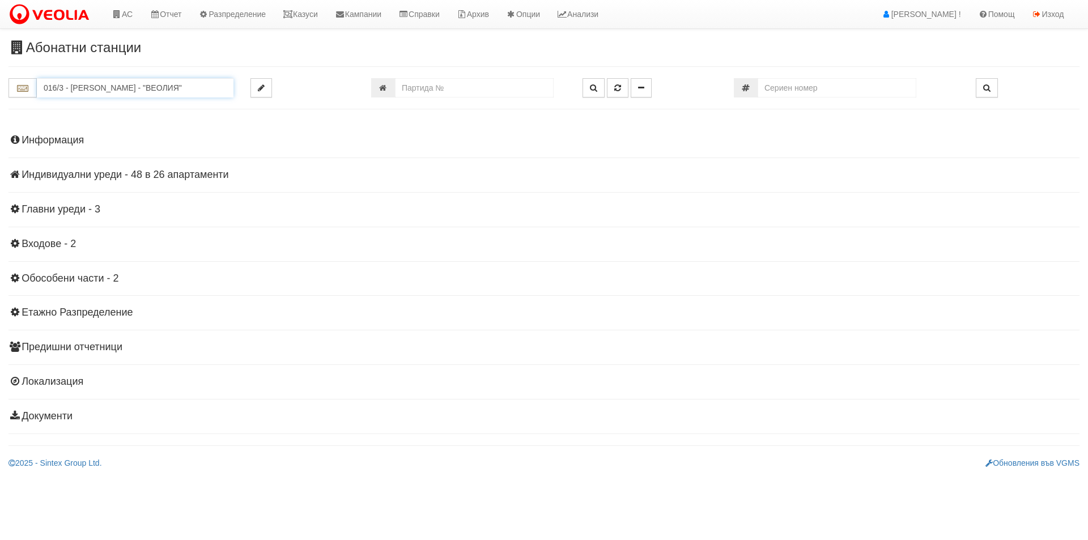
click at [136, 79] on input "016/3 - Орхид Хилс - "ВЕОЛИЯ"" at bounding box center [135, 87] width 197 height 19
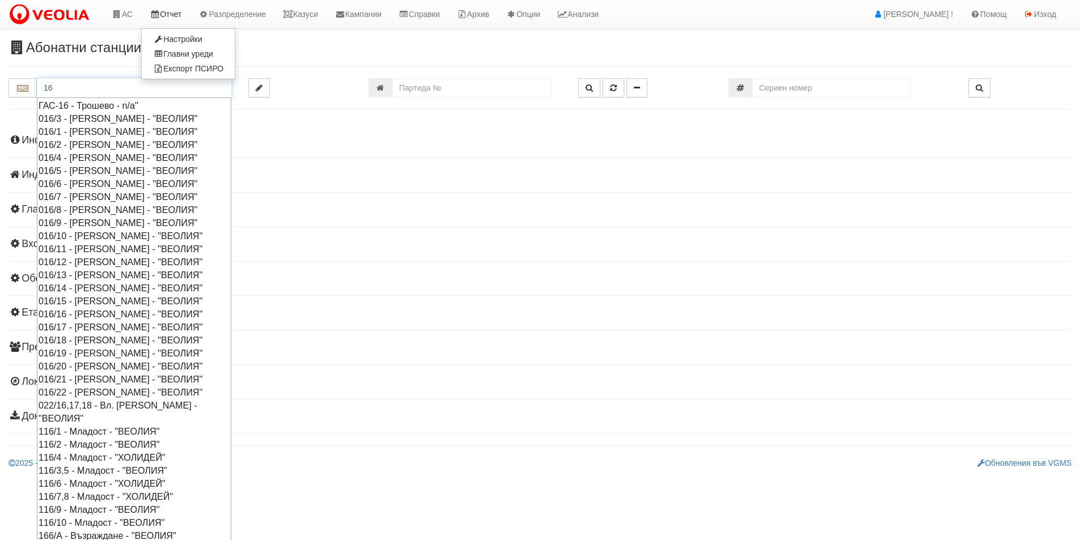
type input "16"
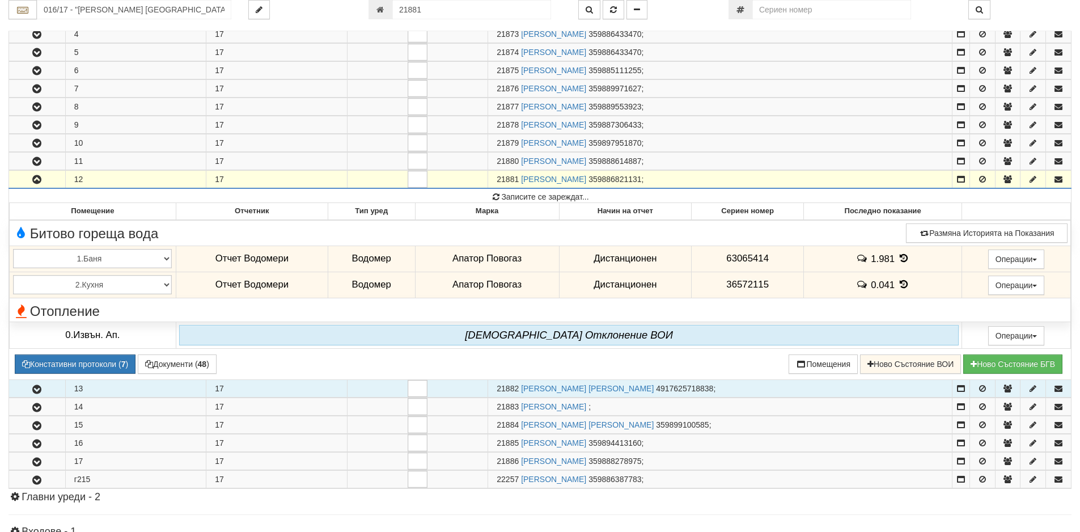
scroll to position [210, 0]
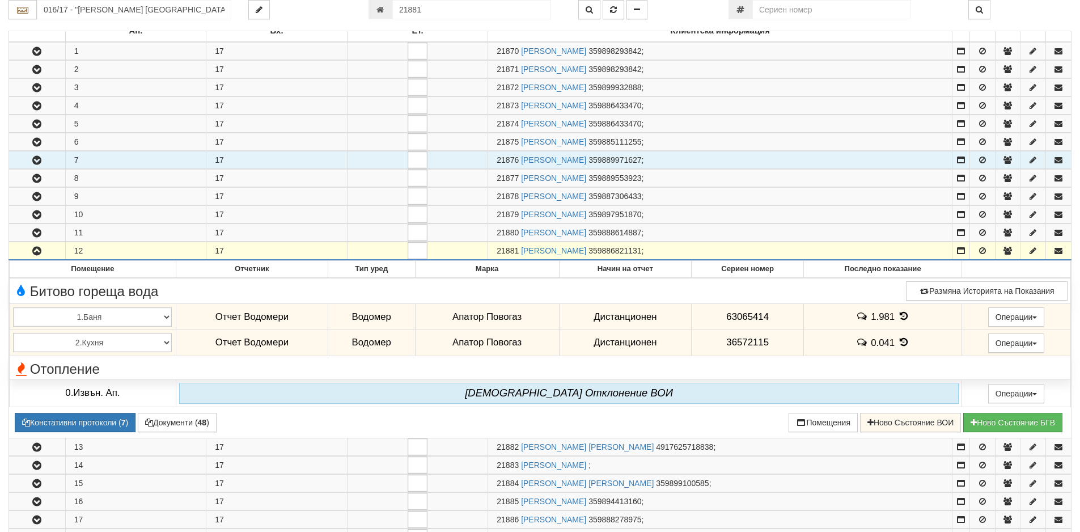
click at [30, 158] on icon "button" at bounding box center [37, 160] width 14 height 8
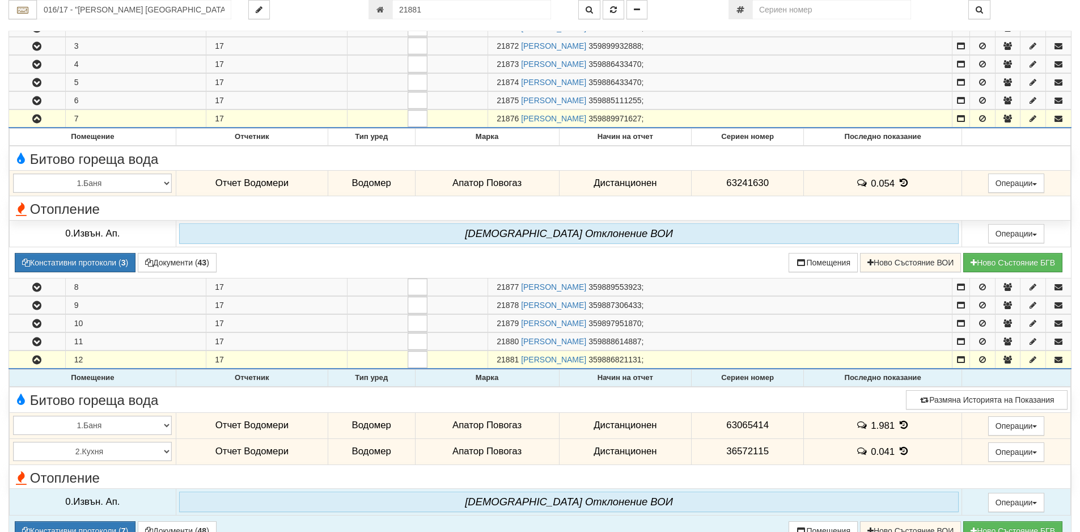
scroll to position [266, 0]
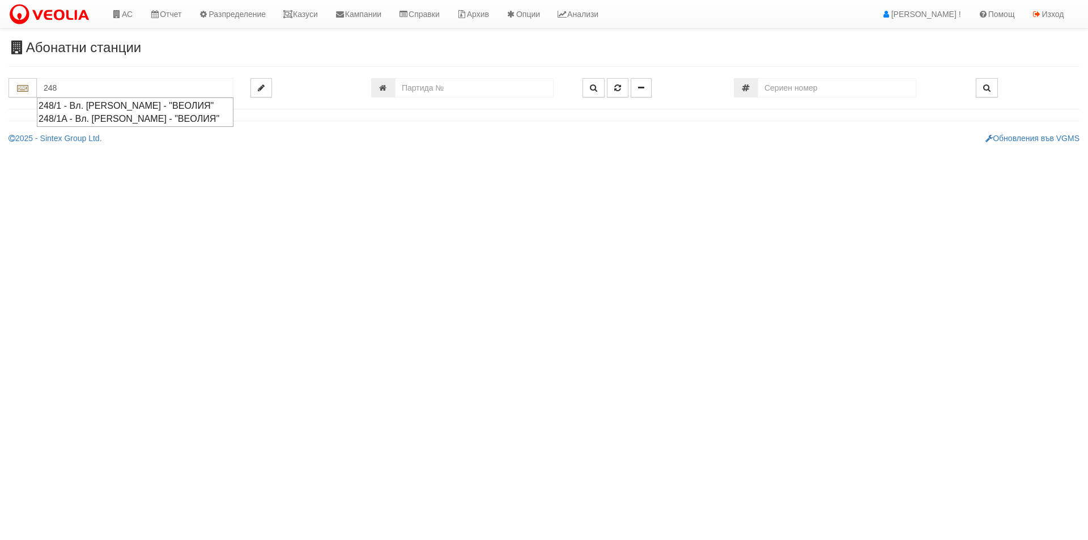
click at [118, 103] on div "248/1 - Вл. [PERSON_NAME] - "ВЕОЛИЯ"" at bounding box center [135, 105] width 193 height 13
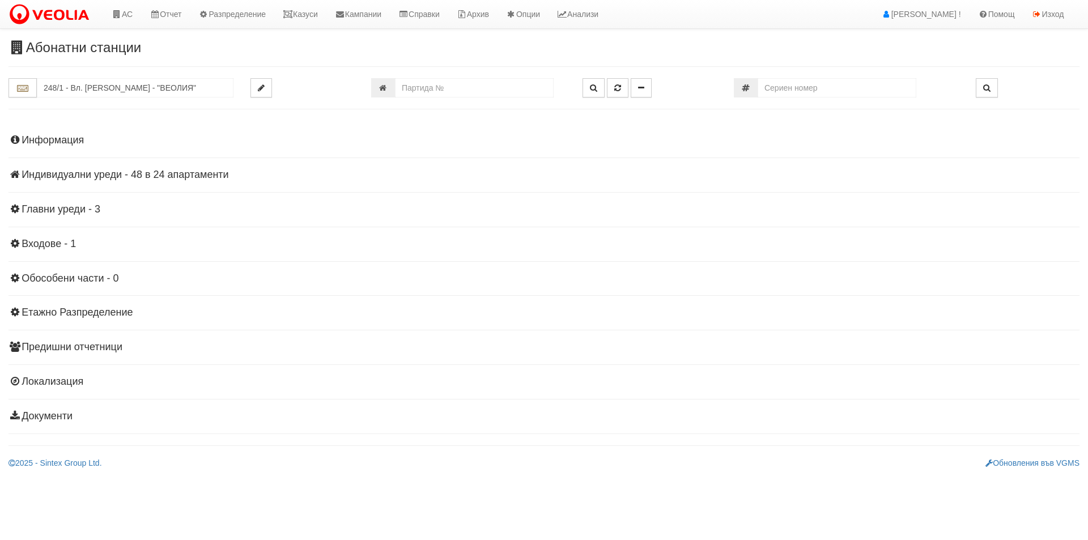
click at [75, 137] on h4 "Информация" at bounding box center [544, 140] width 1071 height 11
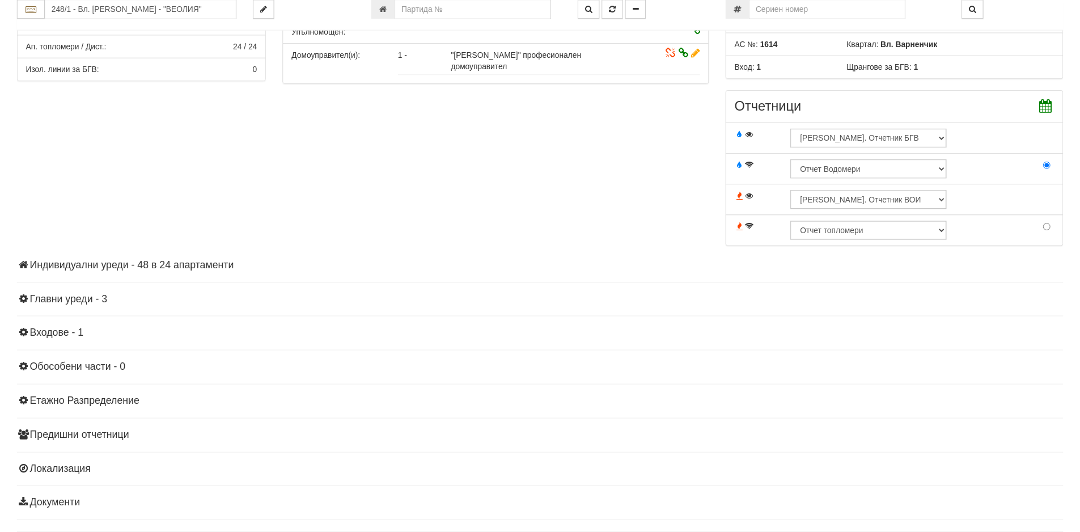
scroll to position [339, 0]
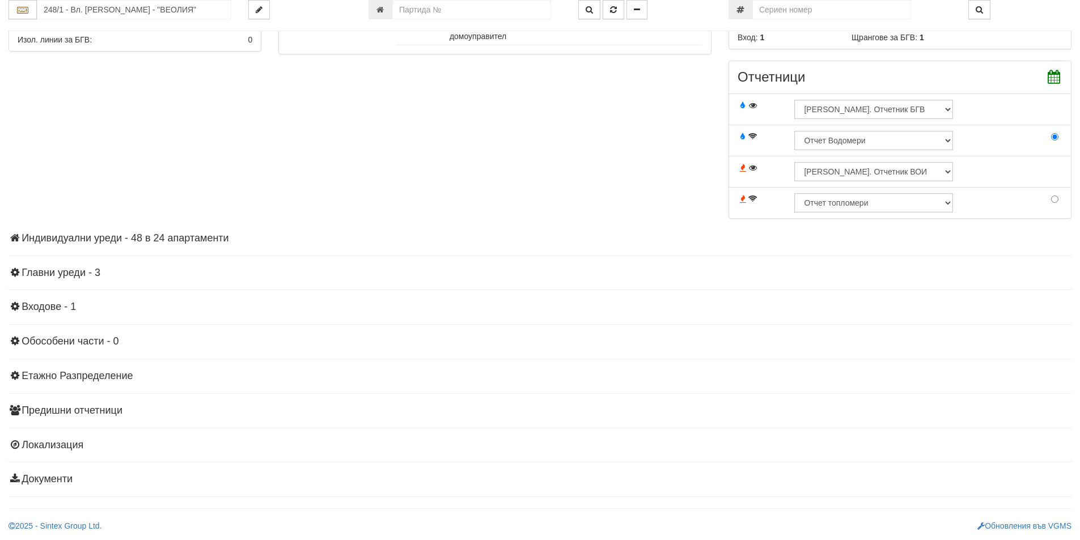
click at [91, 234] on h4 "Индивидуални уреди - 48 в 24 апартаменти" at bounding box center [540, 238] width 1063 height 11
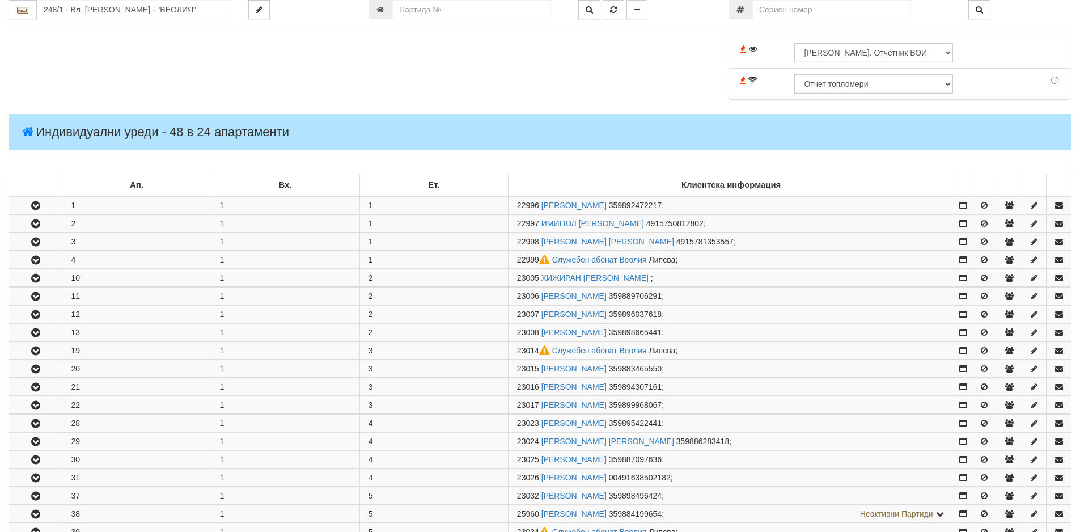
scroll to position [452, 0]
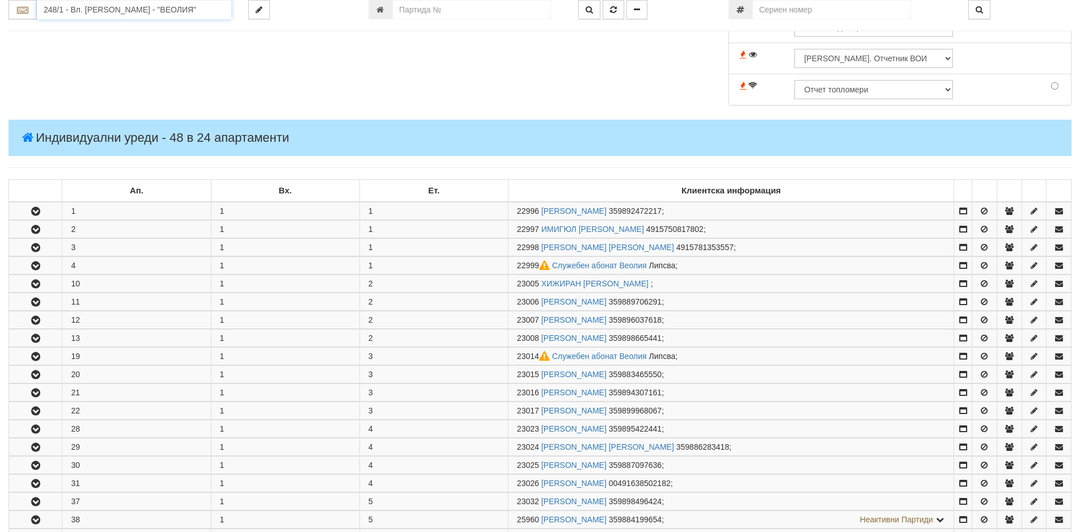
click at [165, 14] on input "248/1 - Вл. [PERSON_NAME] - "ВЕОЛИЯ"" at bounding box center [134, 9] width 194 height 19
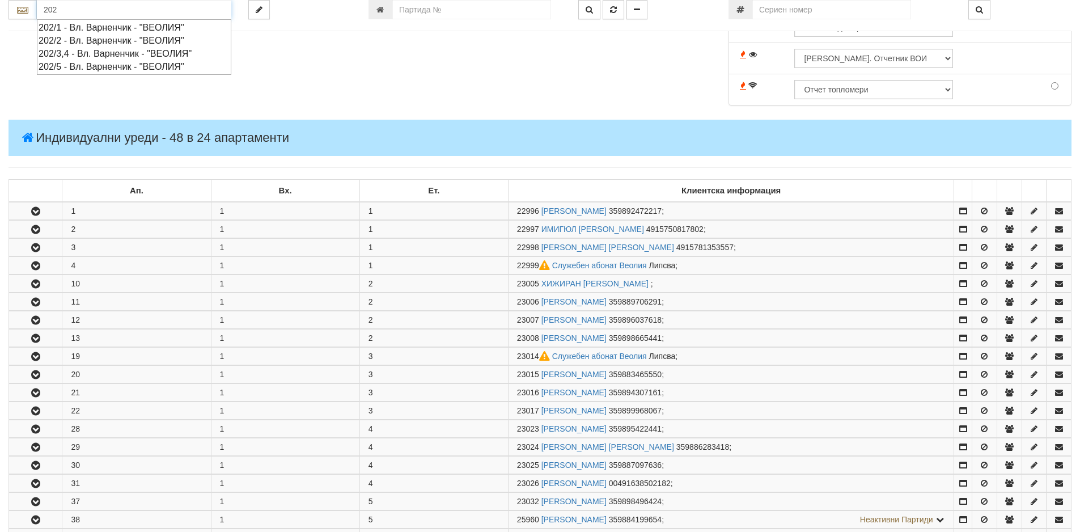
click at [107, 66] on div "202/5 - Вл. Варненчик - "ВЕОЛИЯ"" at bounding box center [134, 66] width 191 height 13
type input "202/5 - Вл. Варненчик - "ВЕОЛИЯ""
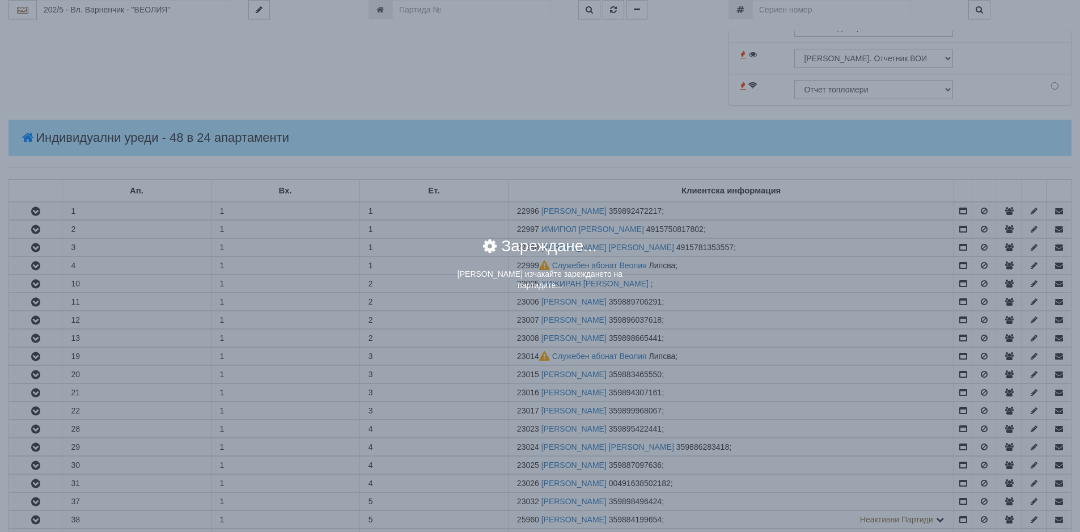
scroll to position [0, 0]
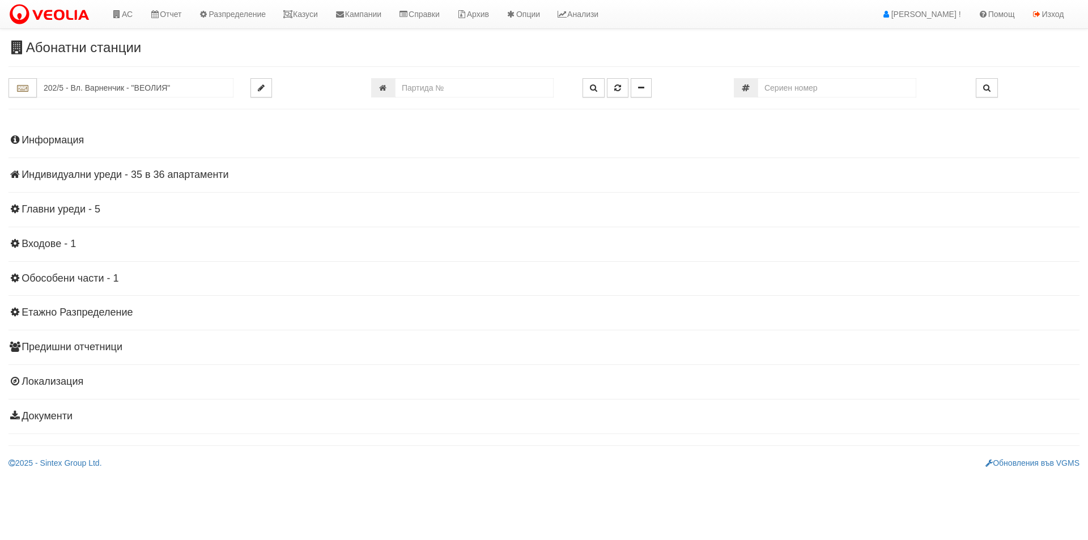
click at [75, 135] on h4 "Информация" at bounding box center [544, 140] width 1071 height 11
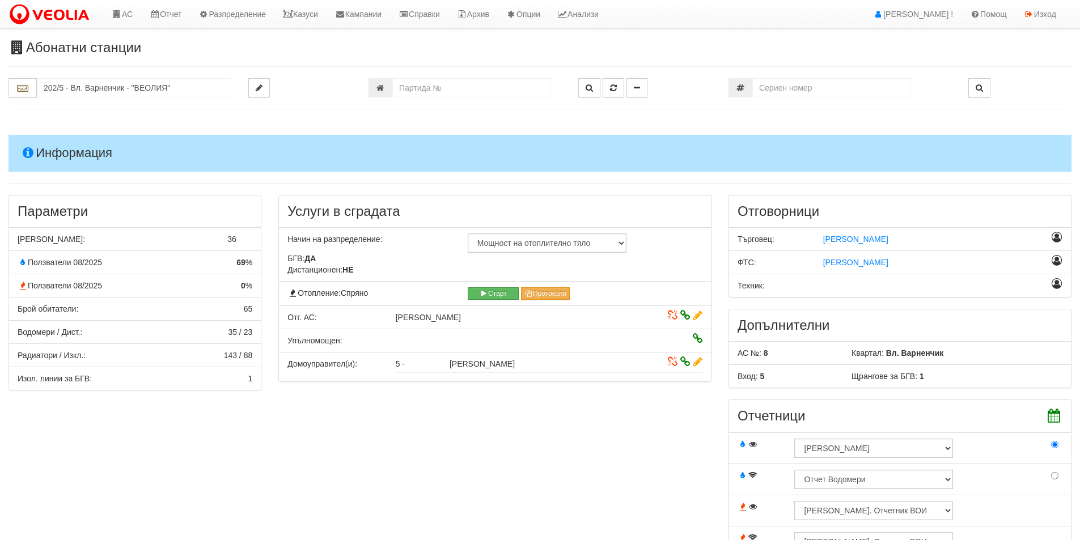
click at [697, 316] on icon at bounding box center [697, 316] width 9 height 8
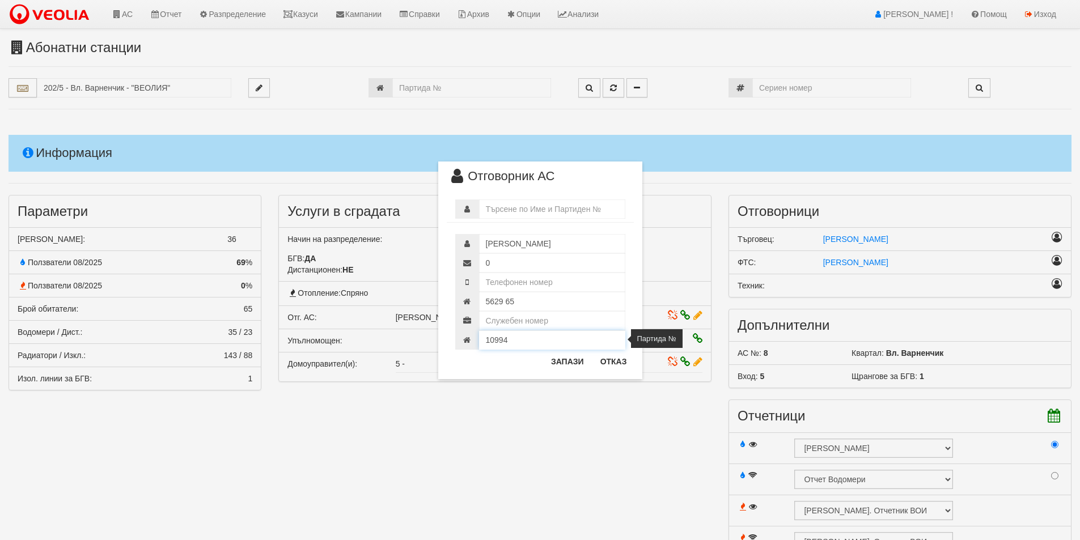
drag, startPoint x: 512, startPoint y: 338, endPoint x: 473, endPoint y: 339, distance: 38.6
click at [473, 339] on div "10994" at bounding box center [540, 339] width 170 height 19
drag, startPoint x: 612, startPoint y: 362, endPoint x: 440, endPoint y: 123, distance: 294.4
click at [612, 362] on button "Отказ" at bounding box center [613, 362] width 40 height 18
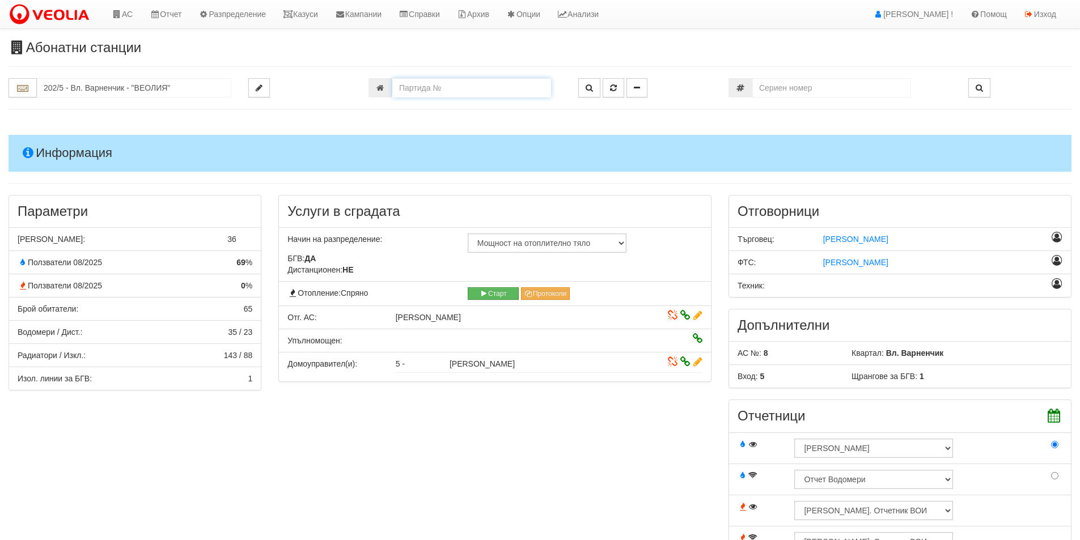
click at [437, 84] on input "number" at bounding box center [471, 87] width 159 height 19
paste input "10994"
type input "10994"
type input "202/5 - "[PERSON_NAME] [GEOGRAPHIC_DATA] " ЕАД"
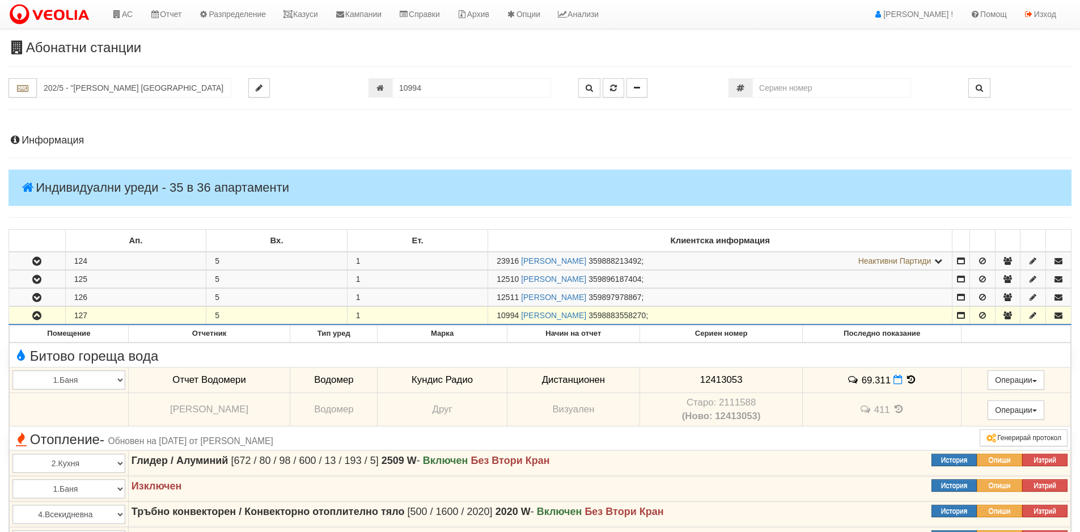
click at [84, 140] on h4 "Информация" at bounding box center [540, 140] width 1063 height 11
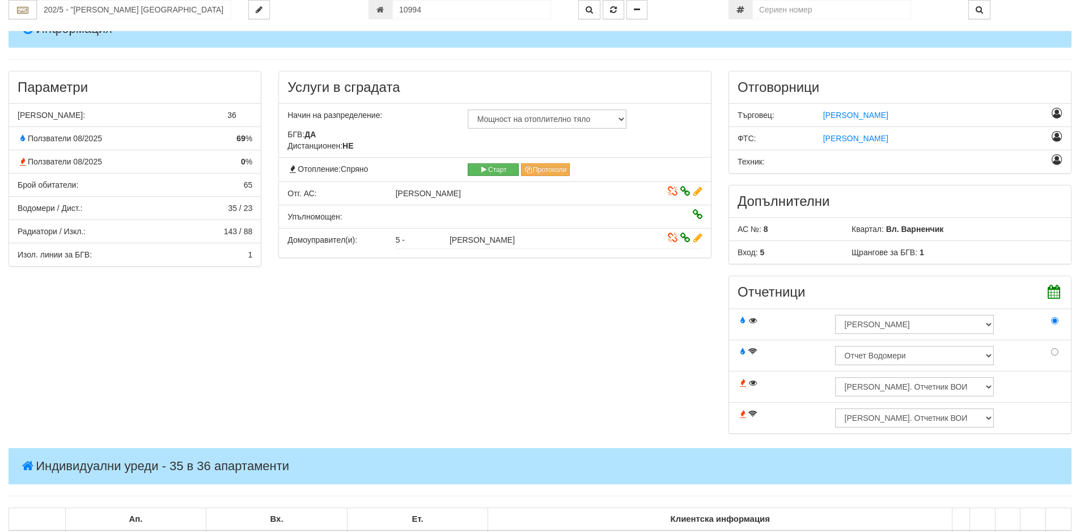
scroll to position [57, 0]
